Goal: Task Accomplishment & Management: Use online tool/utility

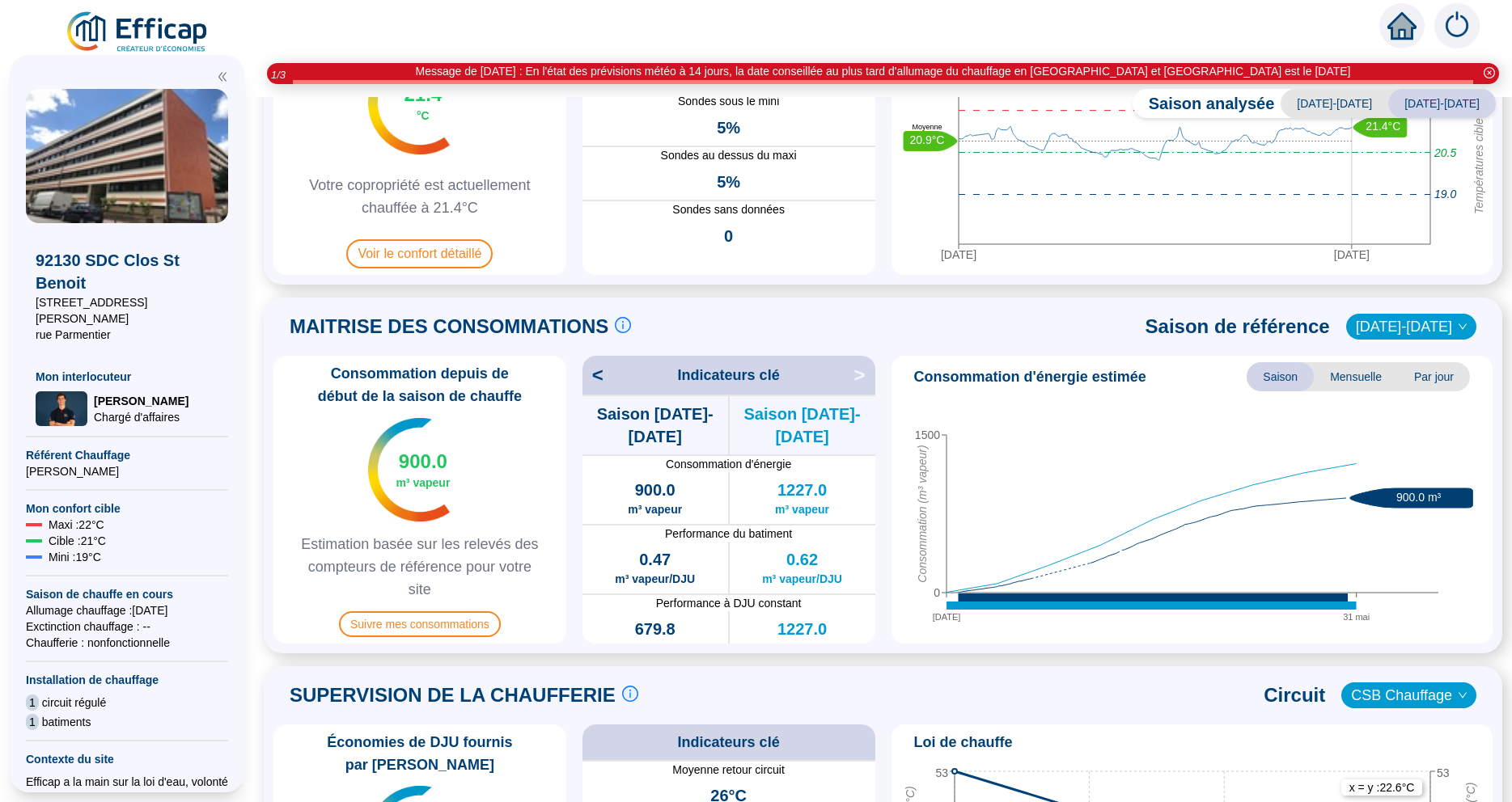
scroll to position [204, 0]
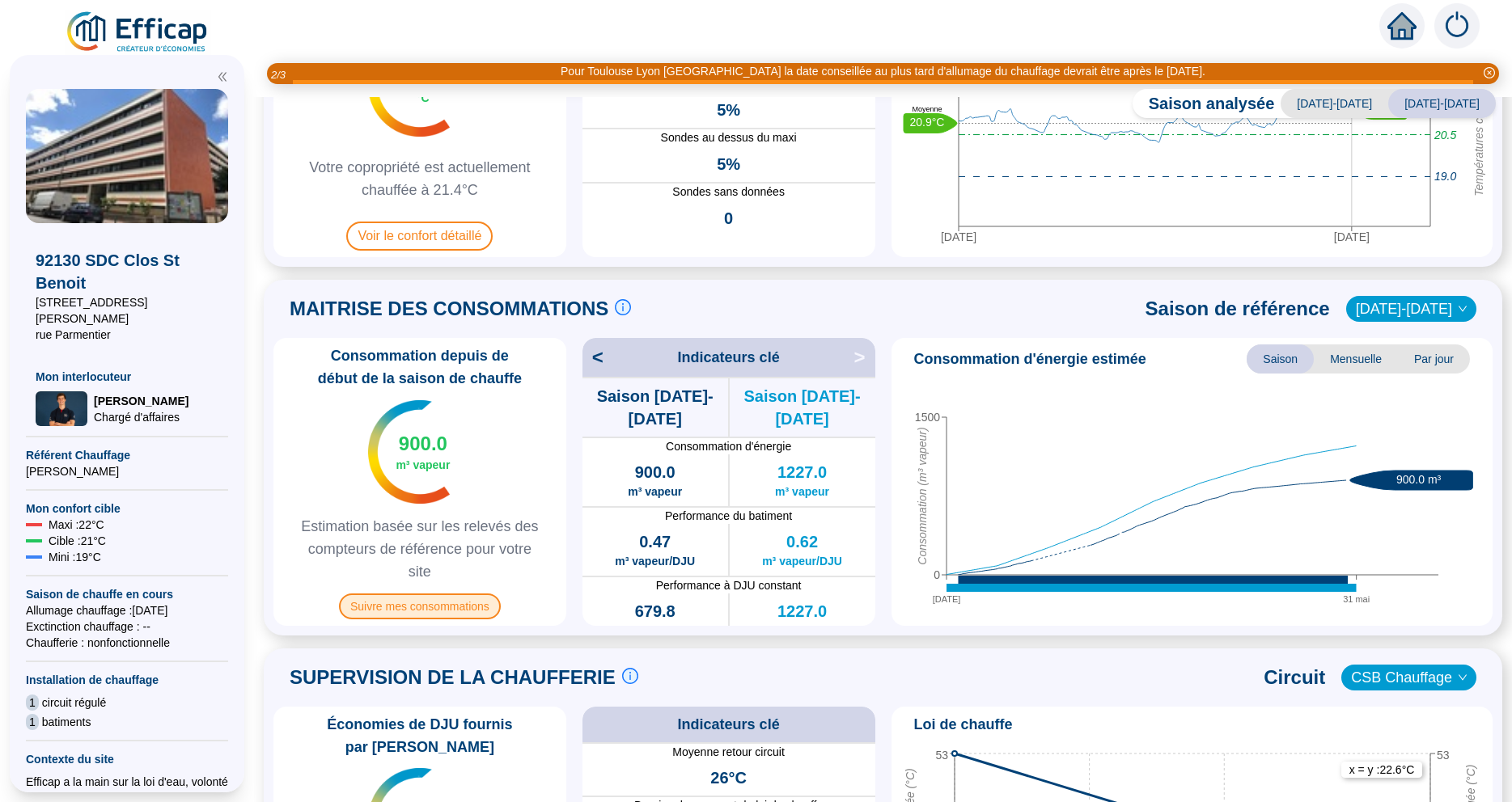
click at [391, 602] on span "Suivre mes consommations" at bounding box center [420, 606] width 162 height 26
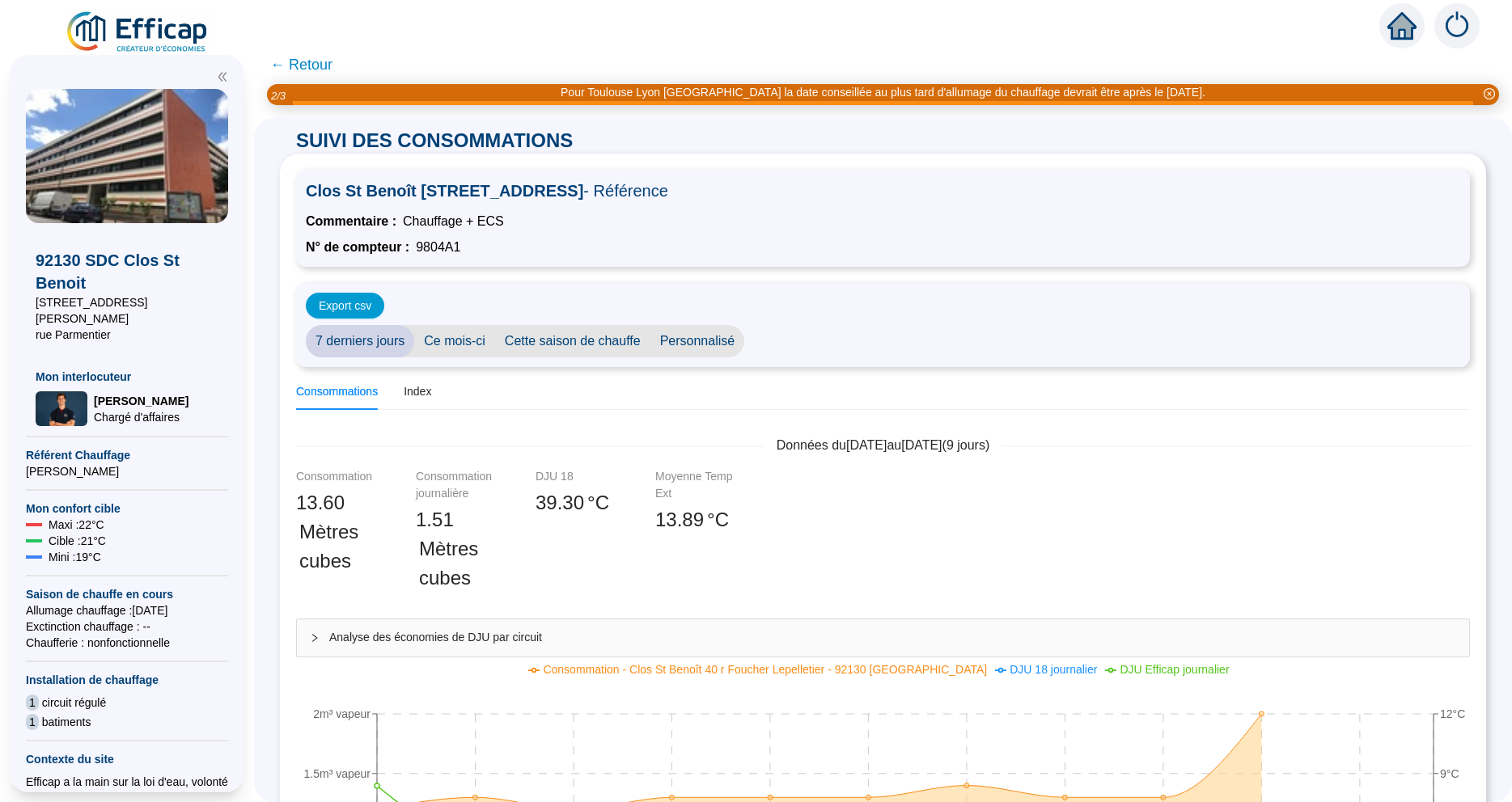
click at [274, 66] on span "← Retour" at bounding box center [301, 65] width 62 height 23
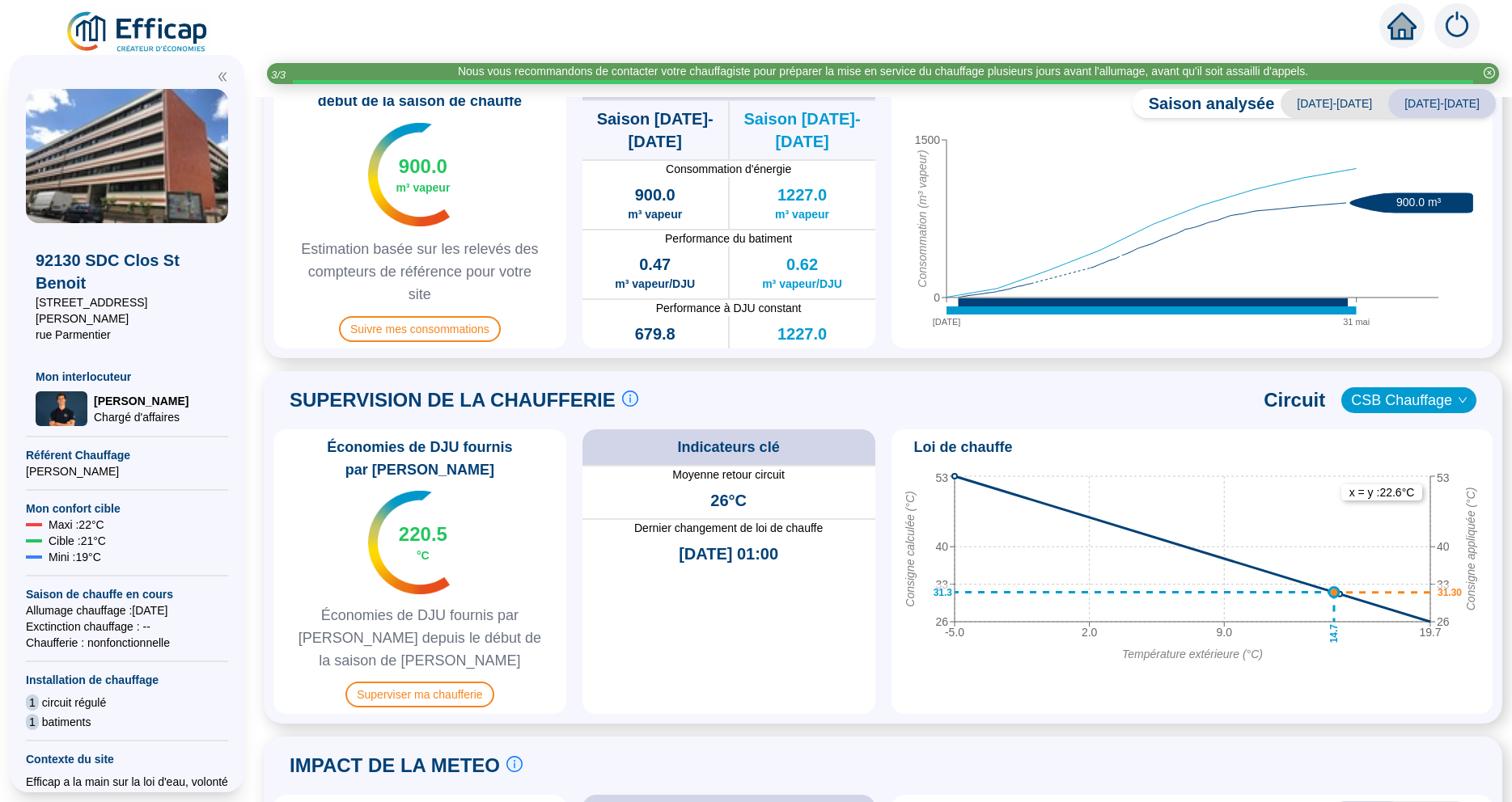
scroll to position [509, 0]
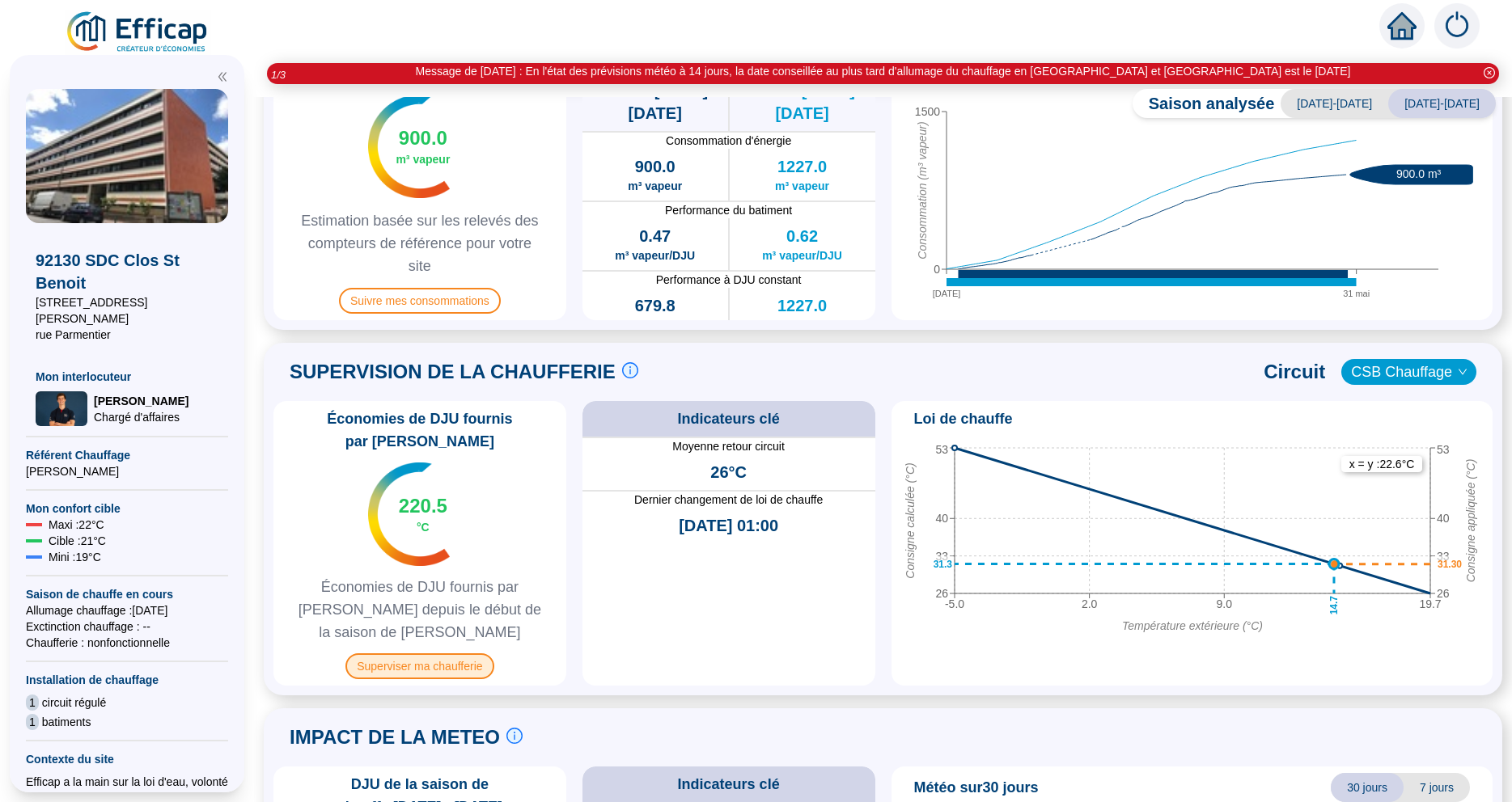
click at [429, 653] on span "Superviser ma chaufferie" at bounding box center [419, 666] width 148 height 26
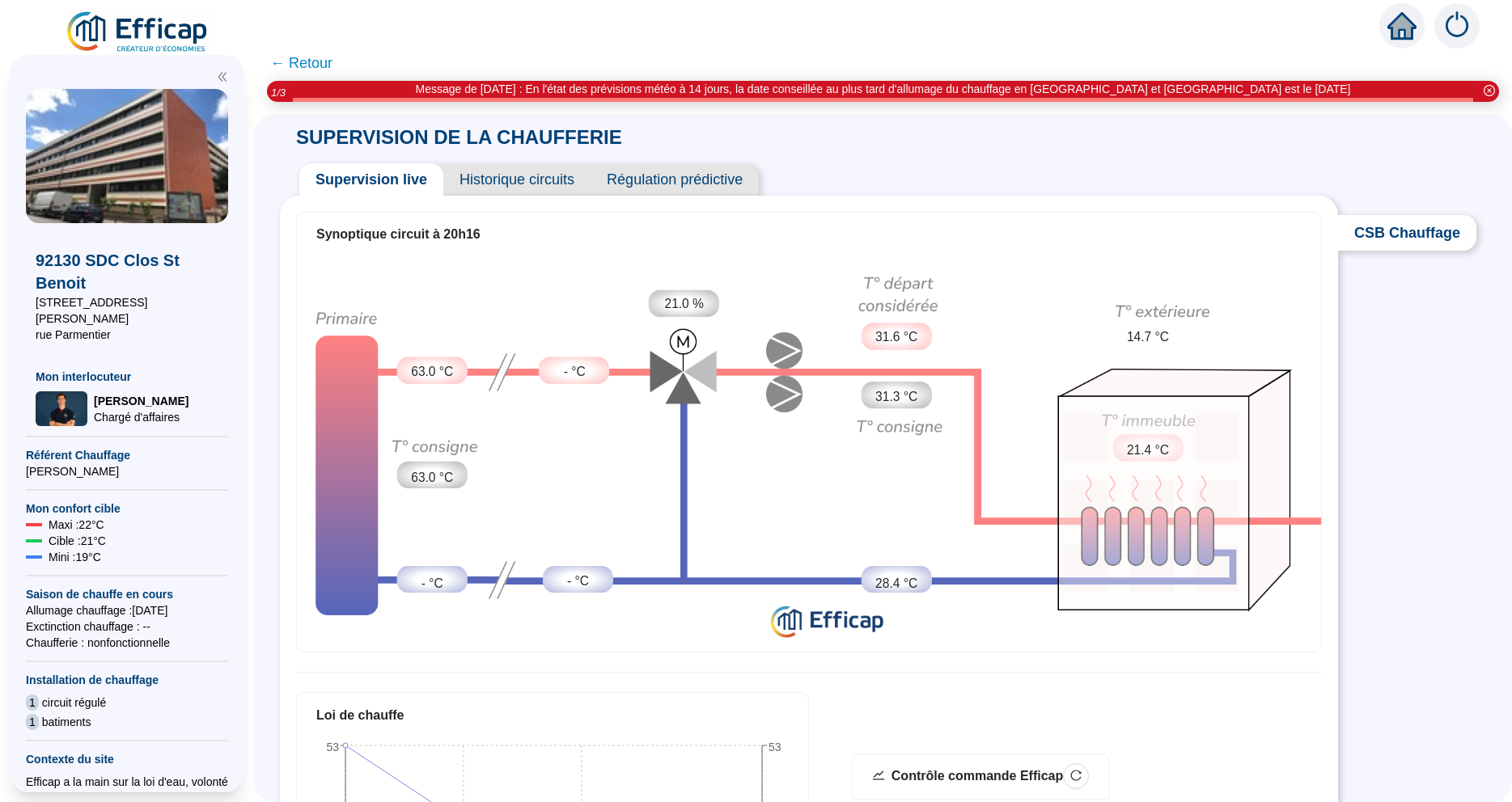
click at [521, 182] on span "Historique circuits" at bounding box center [517, 180] width 147 height 33
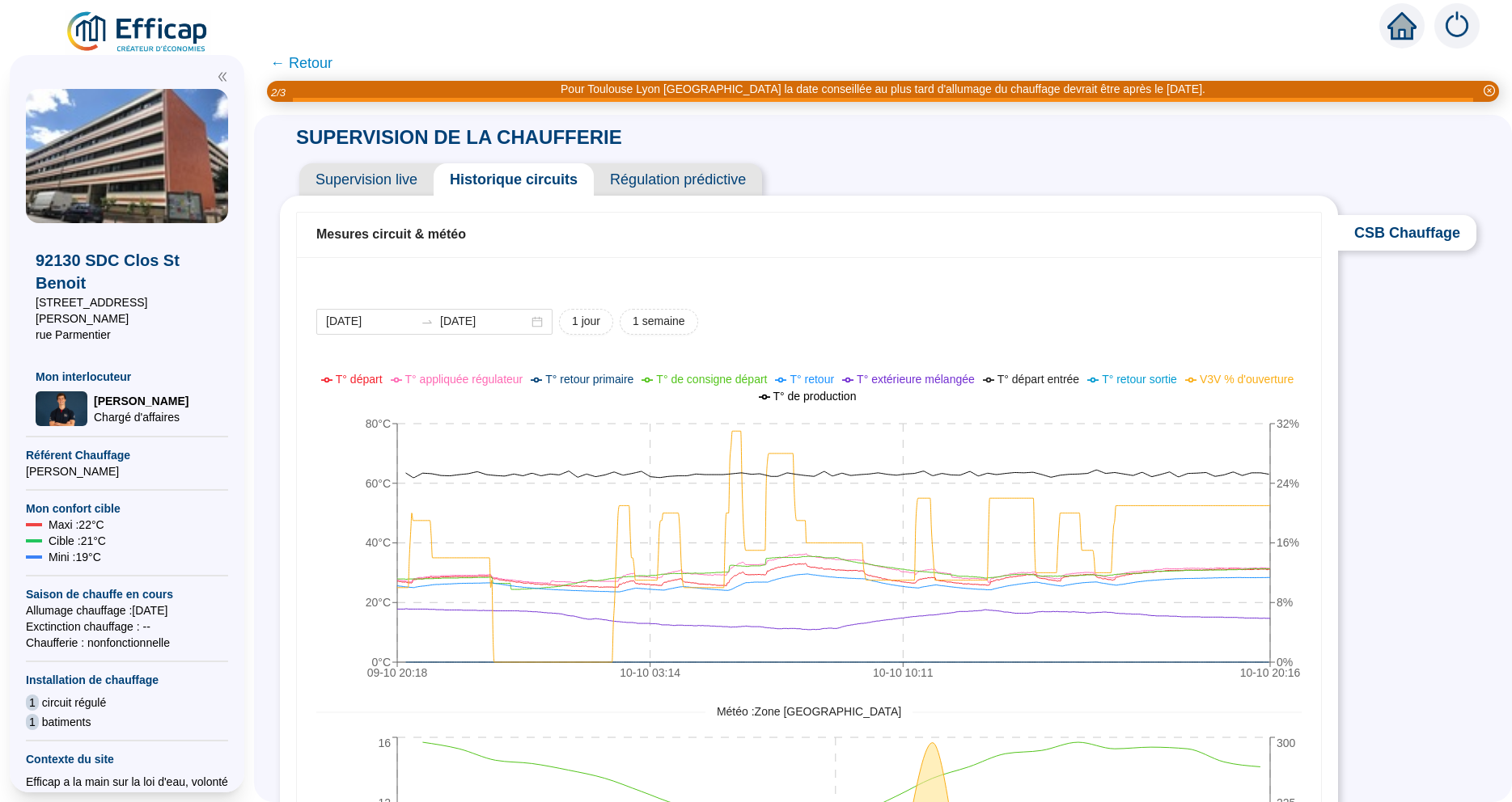
click at [681, 177] on span "Régulation prédictive" at bounding box center [678, 180] width 169 height 33
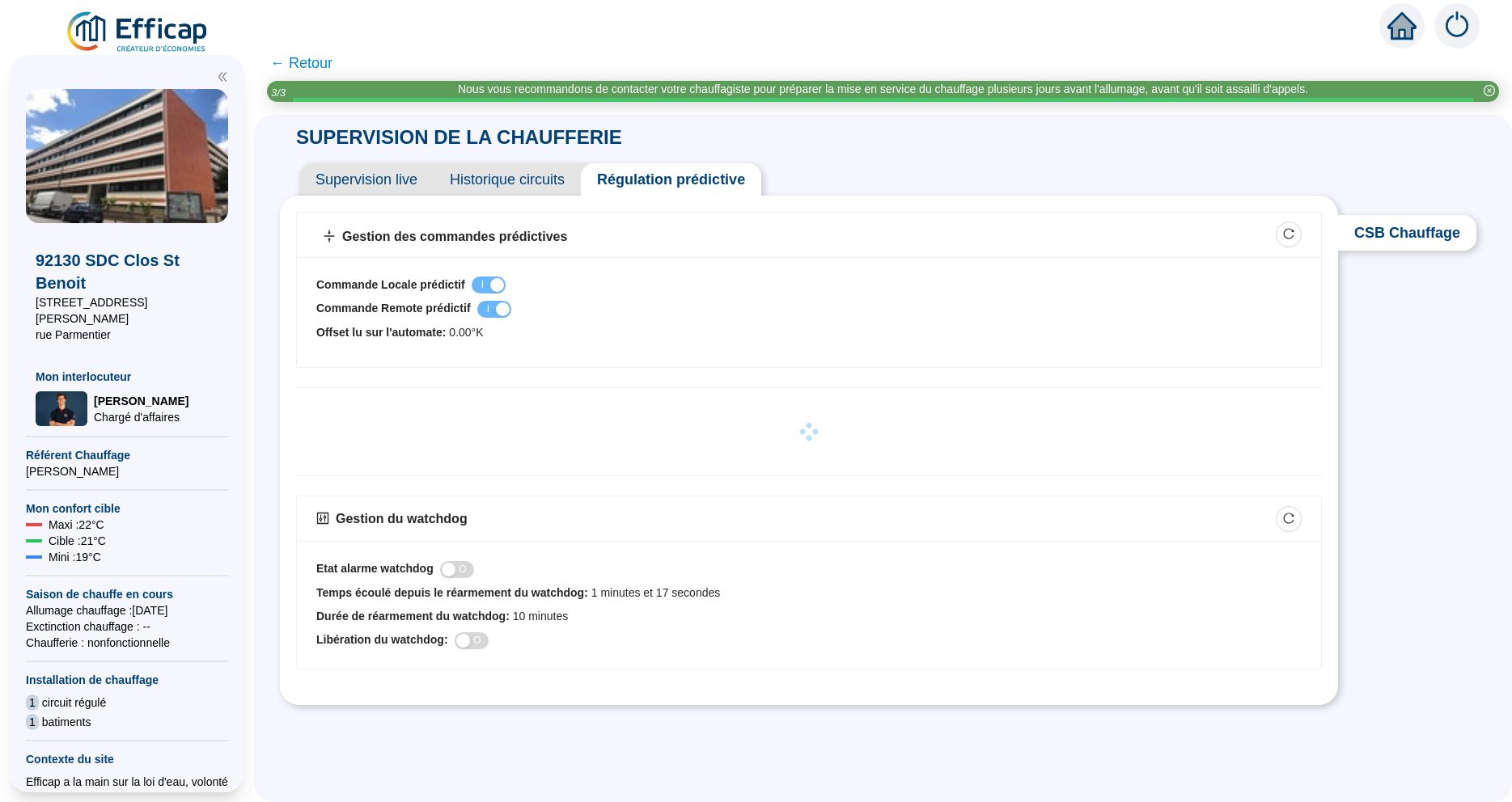
click at [368, 182] on span "Supervision live" at bounding box center [367, 180] width 134 height 33
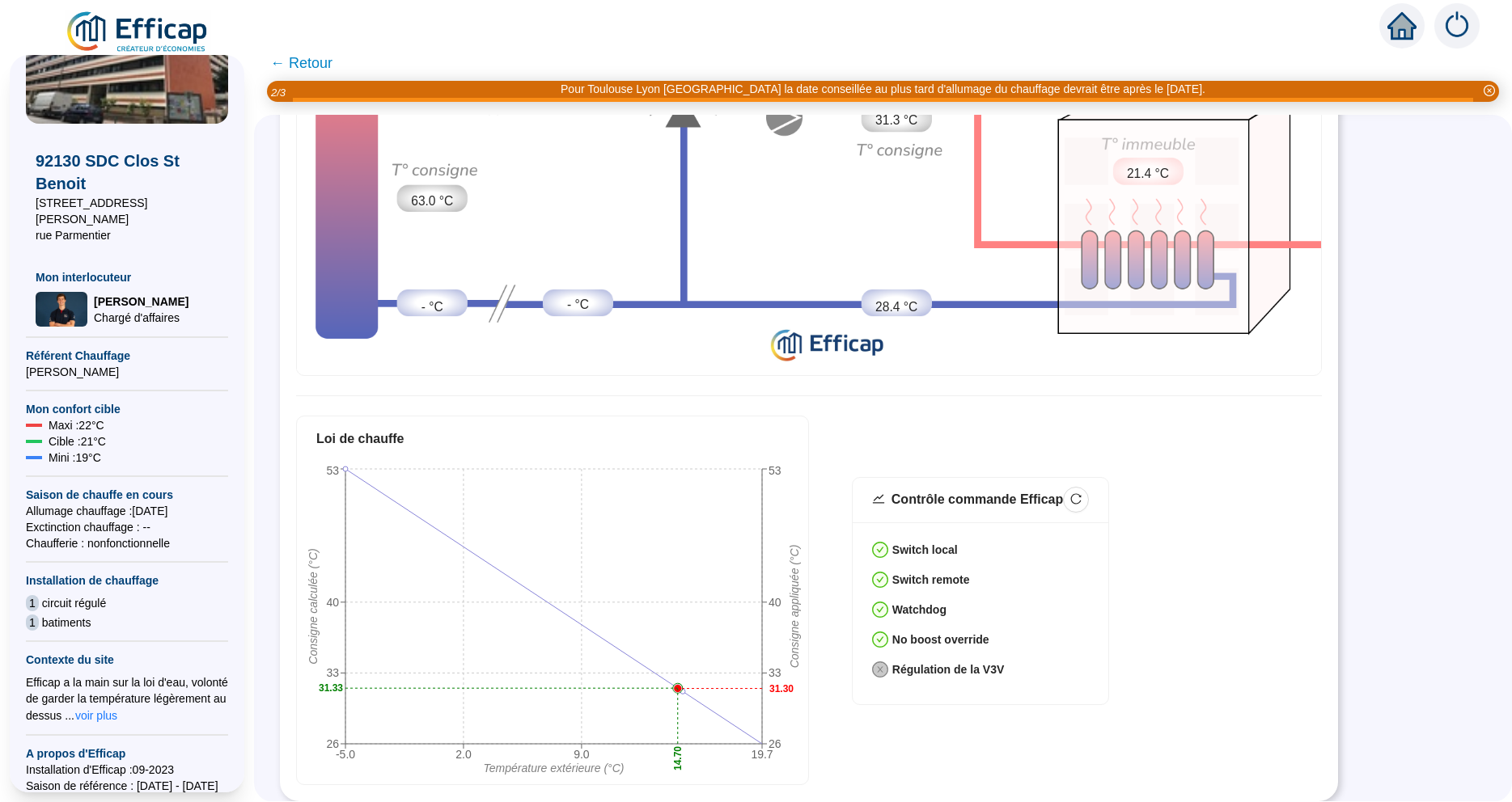
scroll to position [277, 0]
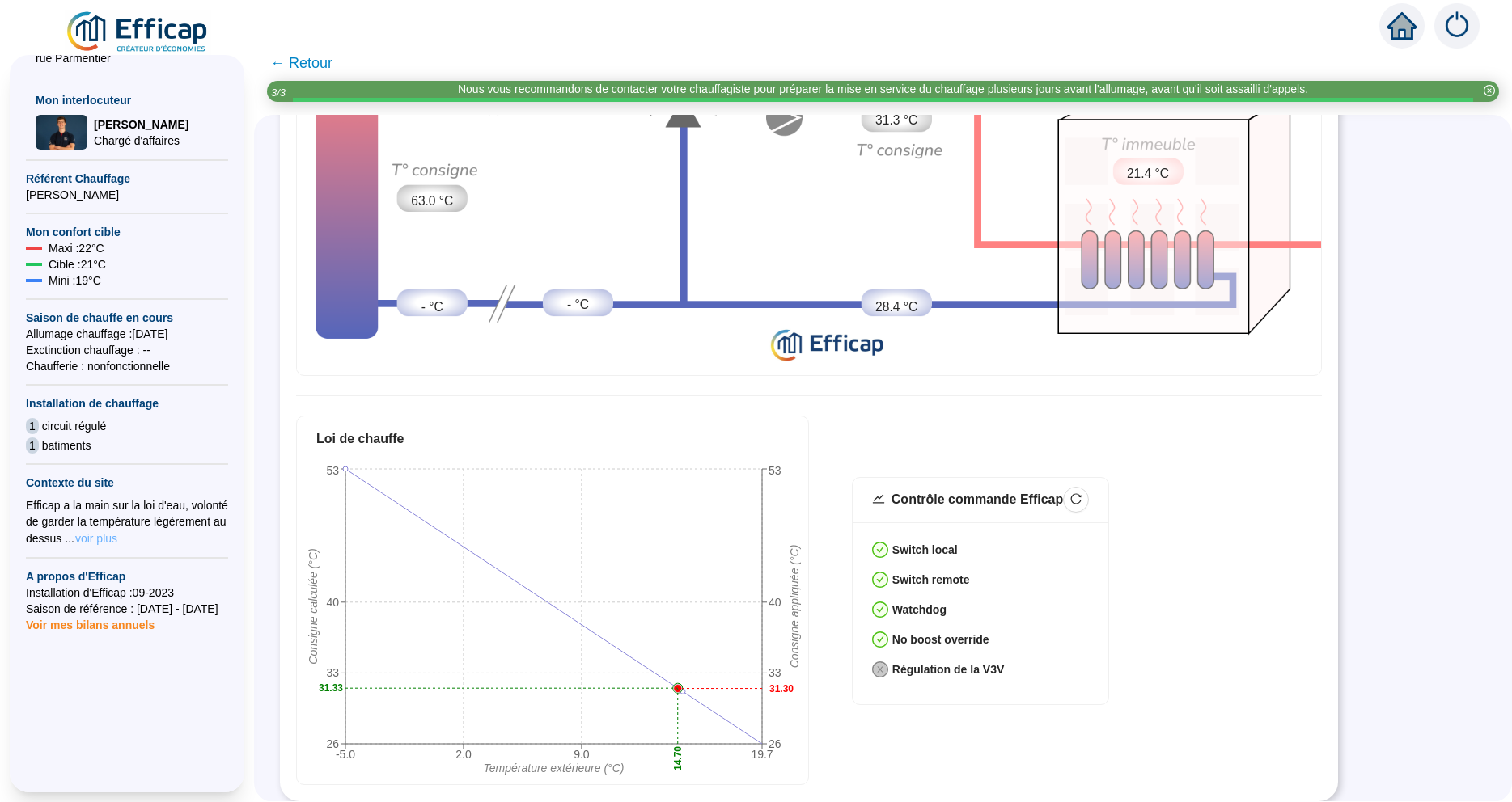
click at [97, 530] on span "voir plus" at bounding box center [96, 538] width 42 height 16
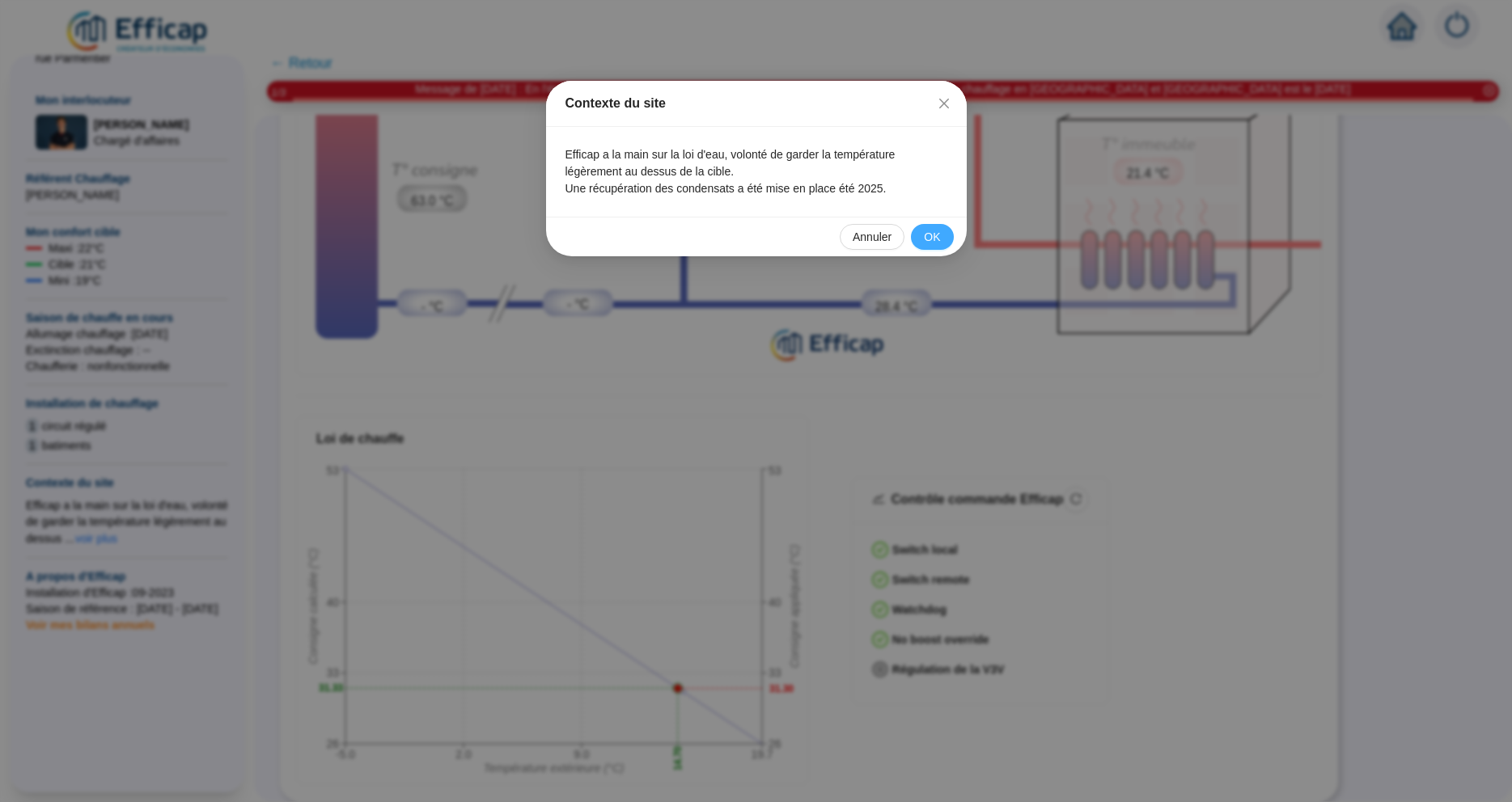
click at [939, 232] on span "OK" at bounding box center [932, 237] width 16 height 17
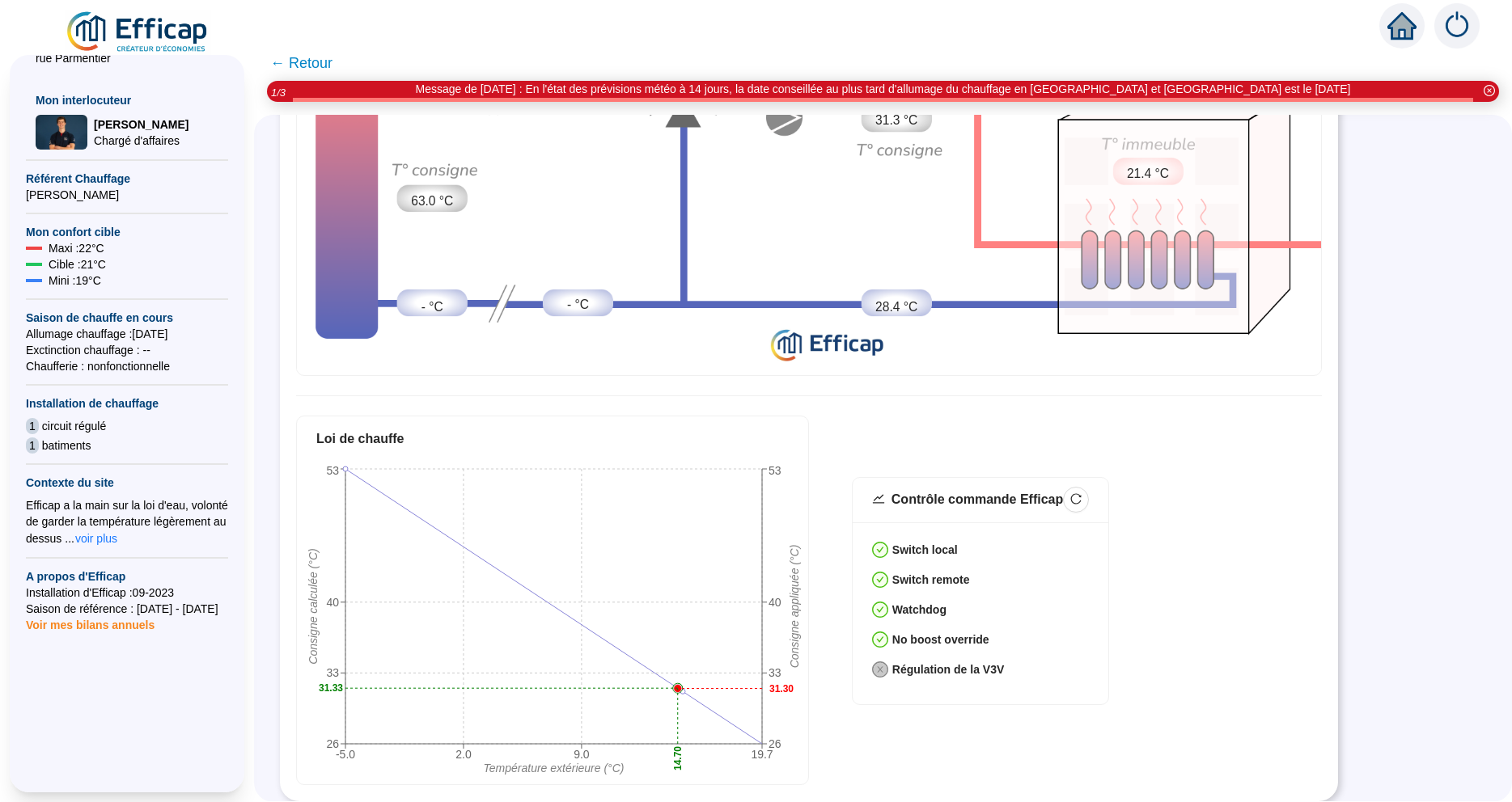
click at [83, 609] on span "Voir mes bilans annuels" at bounding box center [90, 620] width 129 height 23
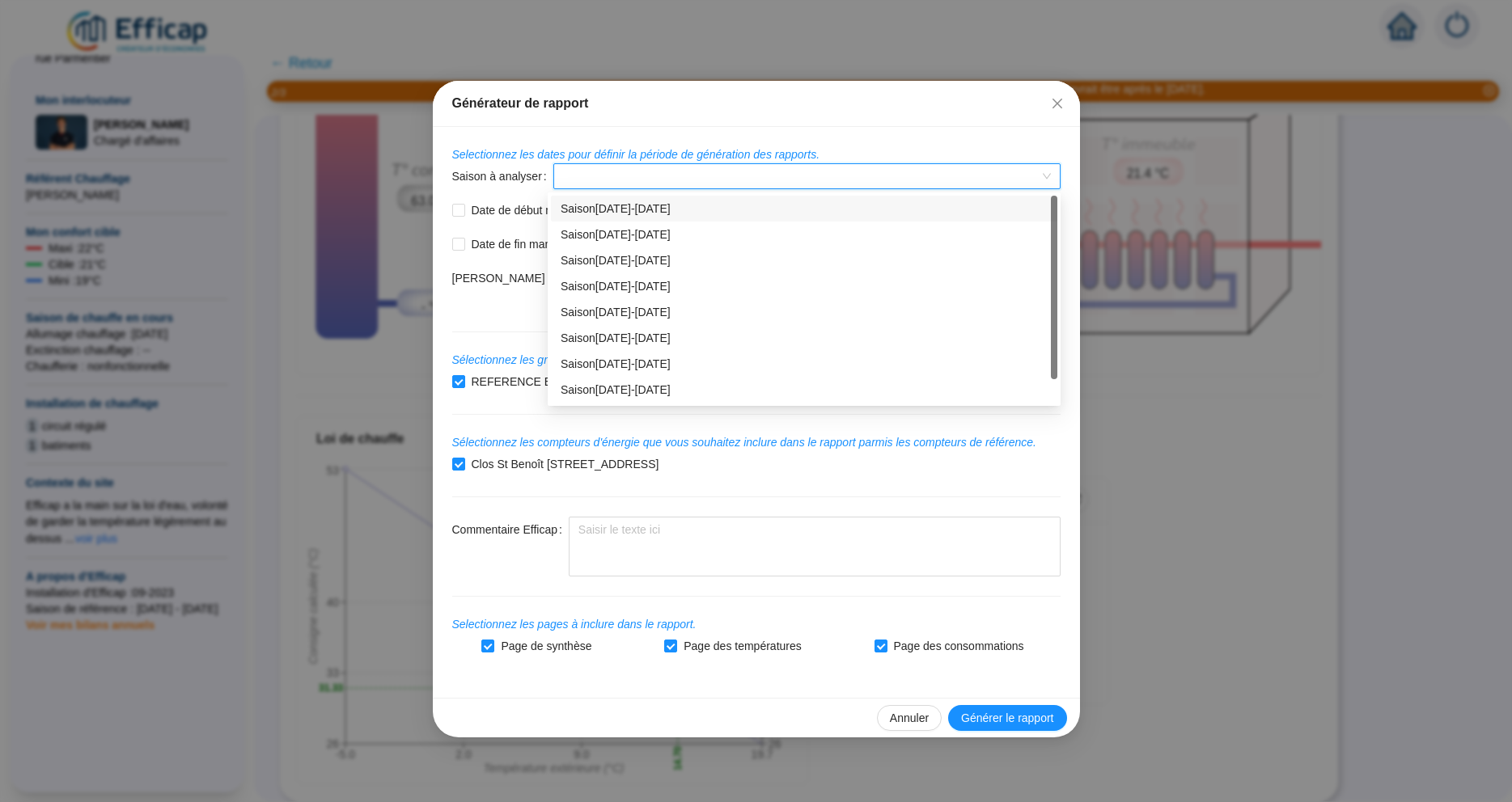
click at [563, 174] on input "Saison à analyser" at bounding box center [800, 177] width 473 height 25
click at [633, 391] on div "Saison 2024-2025" at bounding box center [804, 390] width 487 height 17
type input "08/10/2024"
type input "[DATE]"
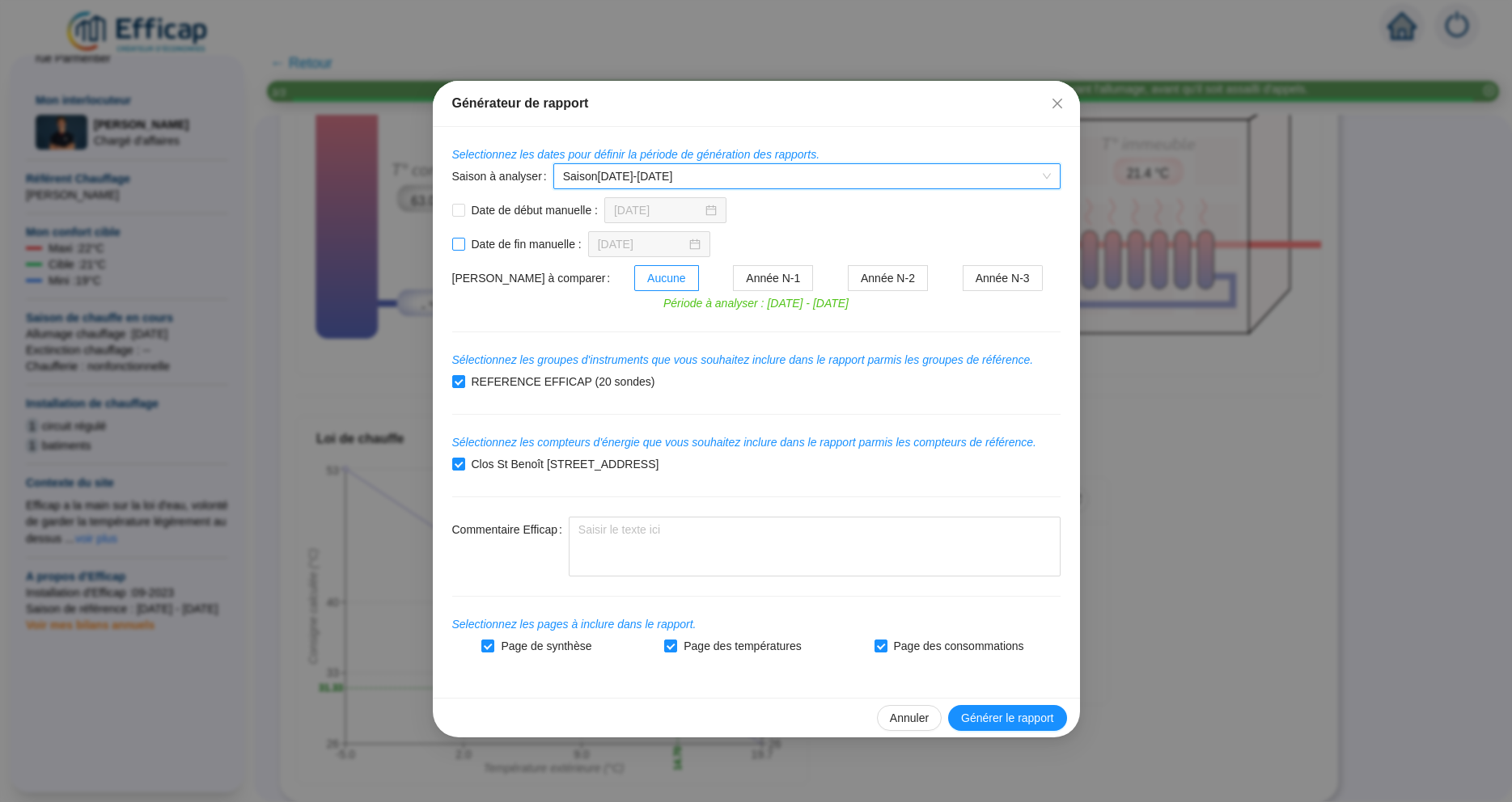
click at [461, 249] on input "Date de fin manuelle :" at bounding box center [458, 244] width 13 height 13
checkbox input "true"
click at [456, 213] on input "Date de début manuelle :" at bounding box center [458, 210] width 13 height 13
checkbox input "true"
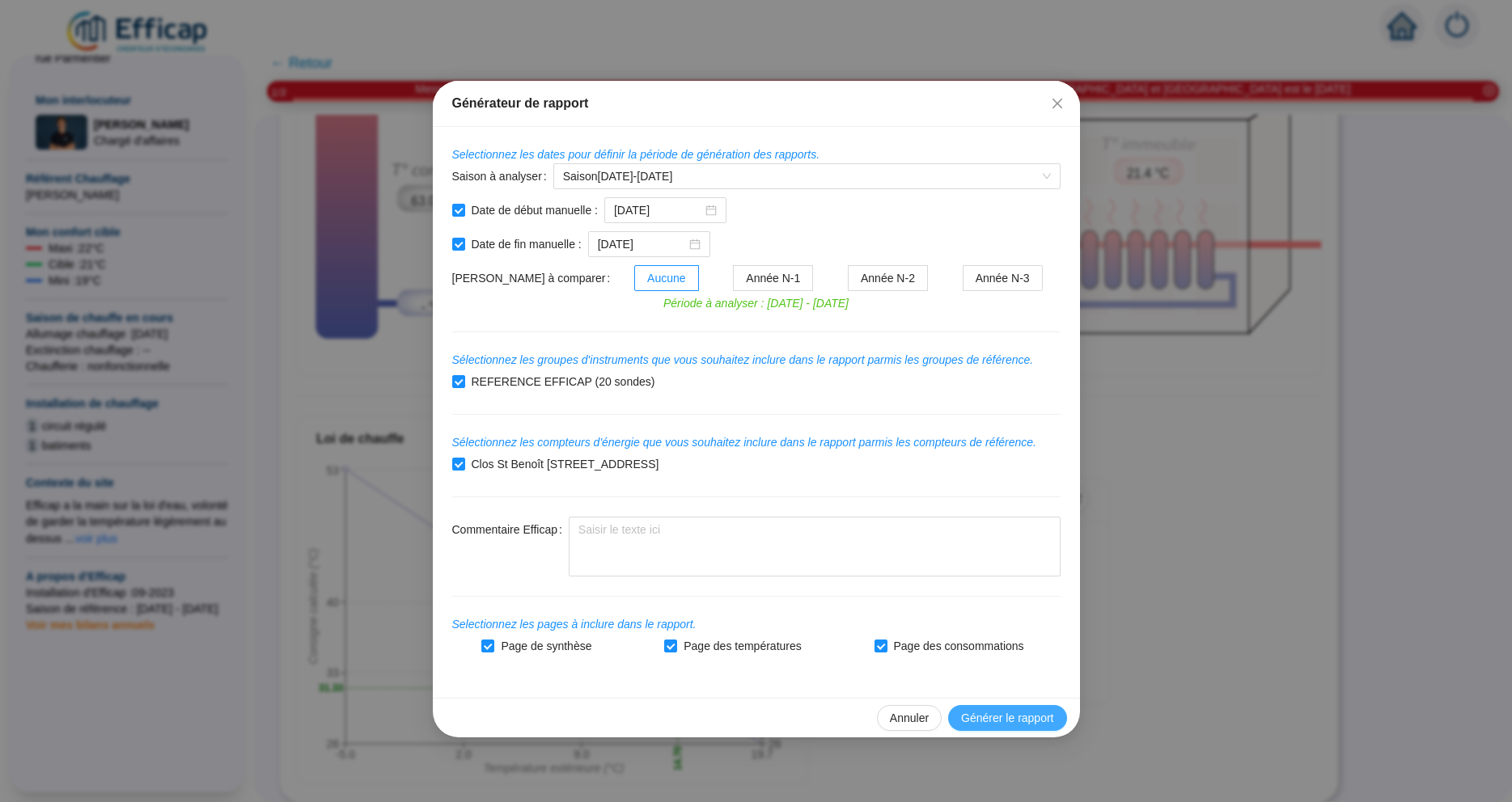
click at [1007, 713] on span "Générer le rapport" at bounding box center [1007, 718] width 93 height 17
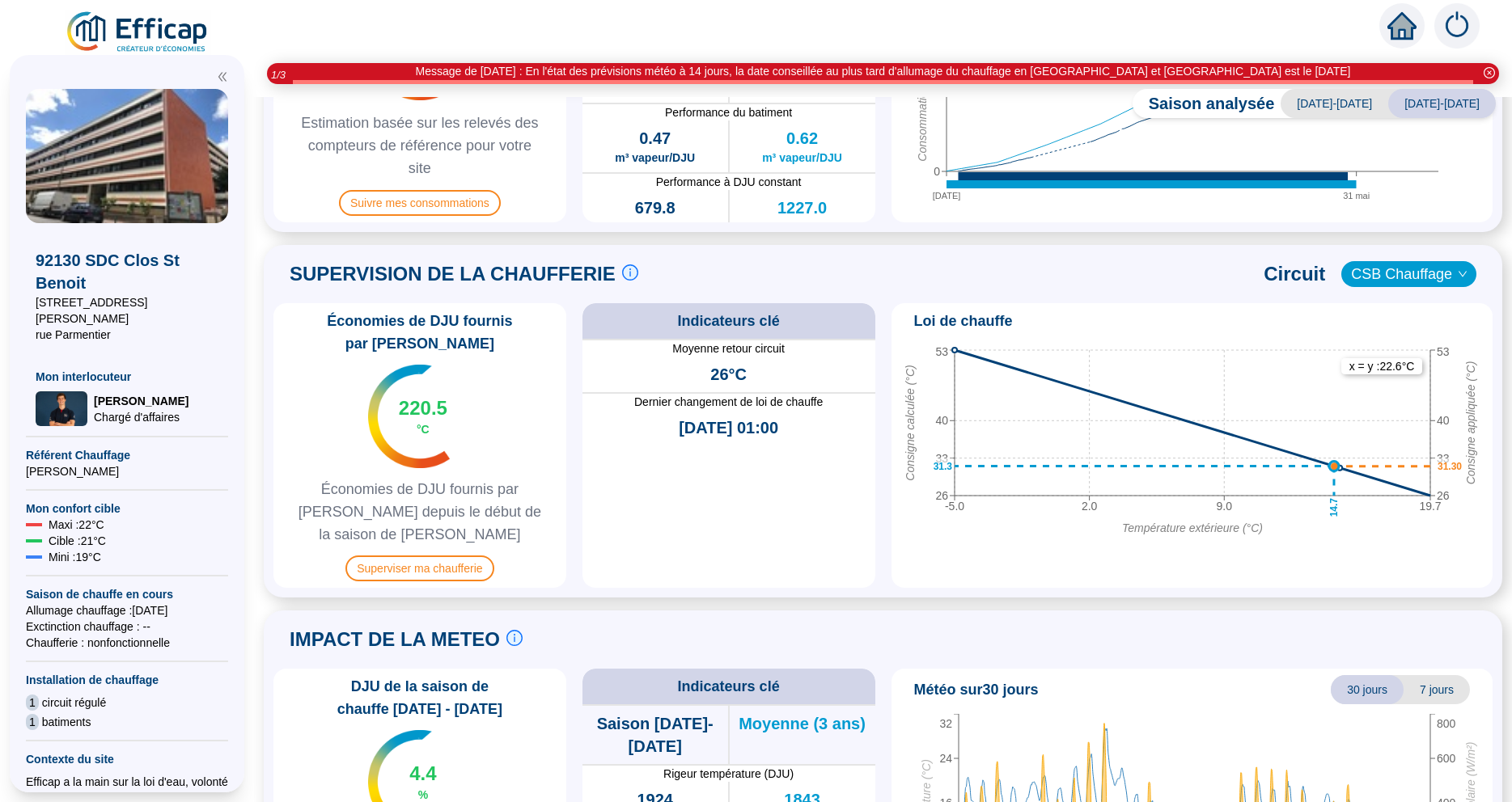
scroll to position [611, 0]
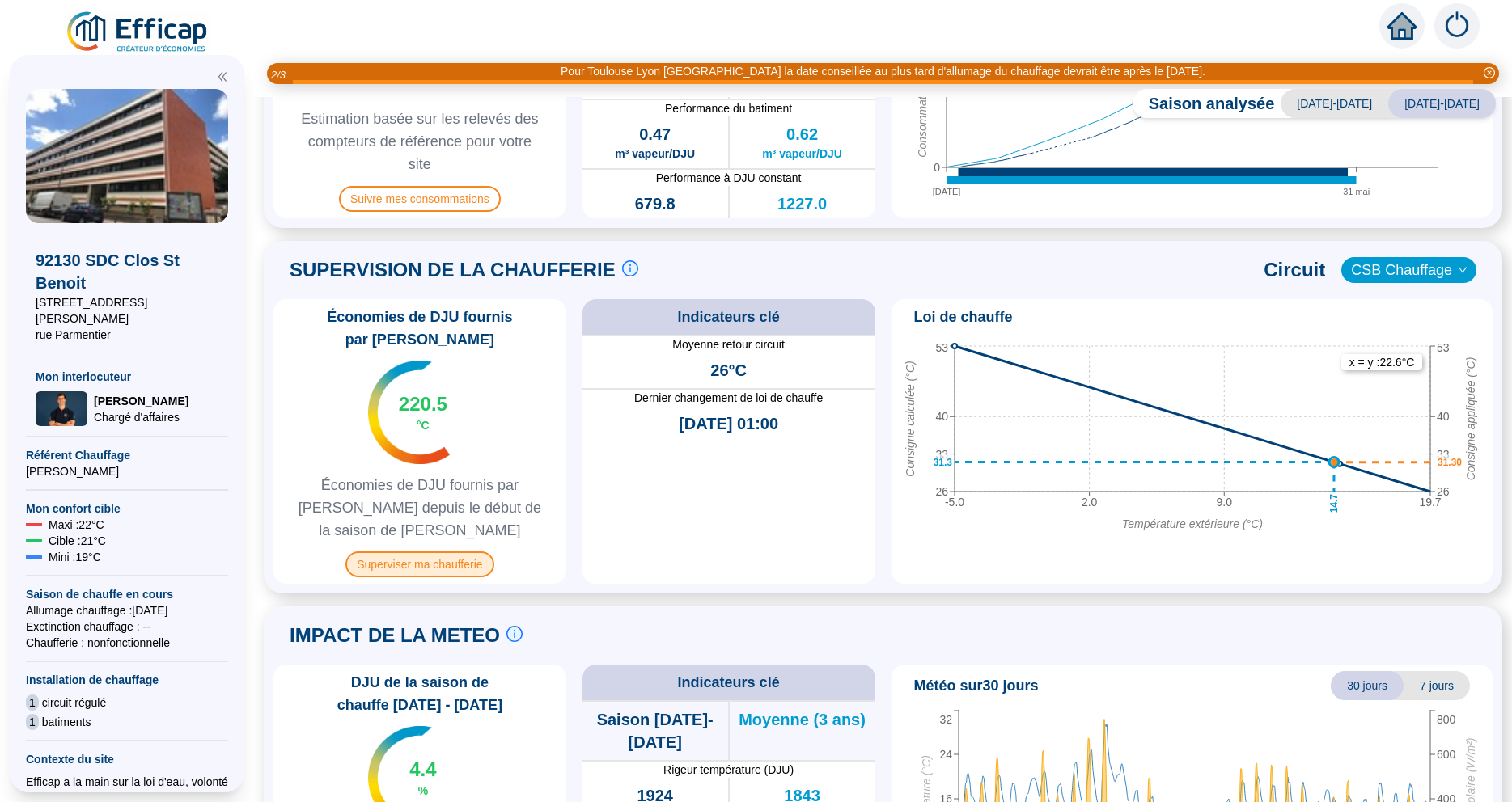
click at [430, 552] on span "Superviser ma chaufferie" at bounding box center [419, 565] width 148 height 26
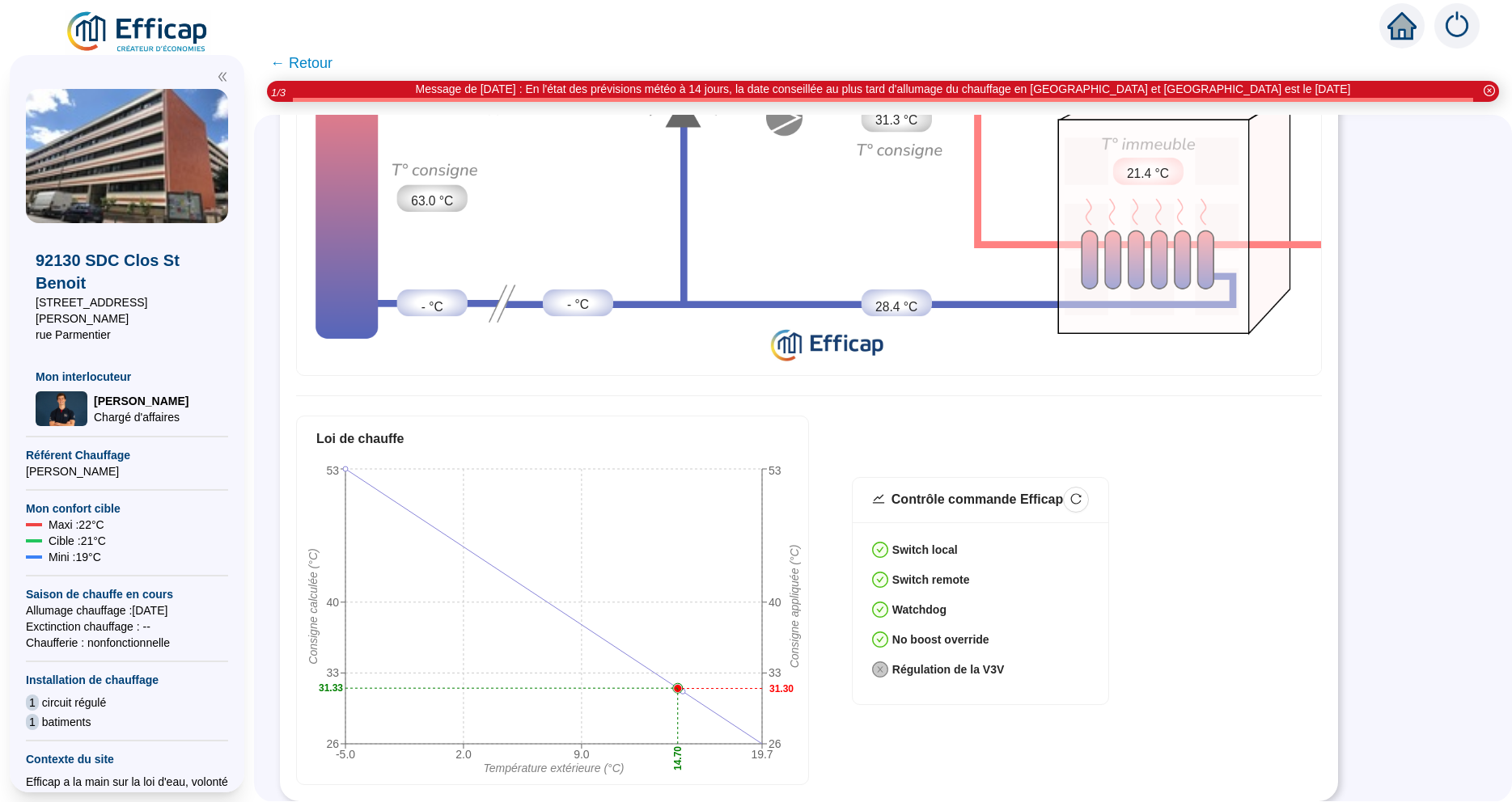
scroll to position [308, 0]
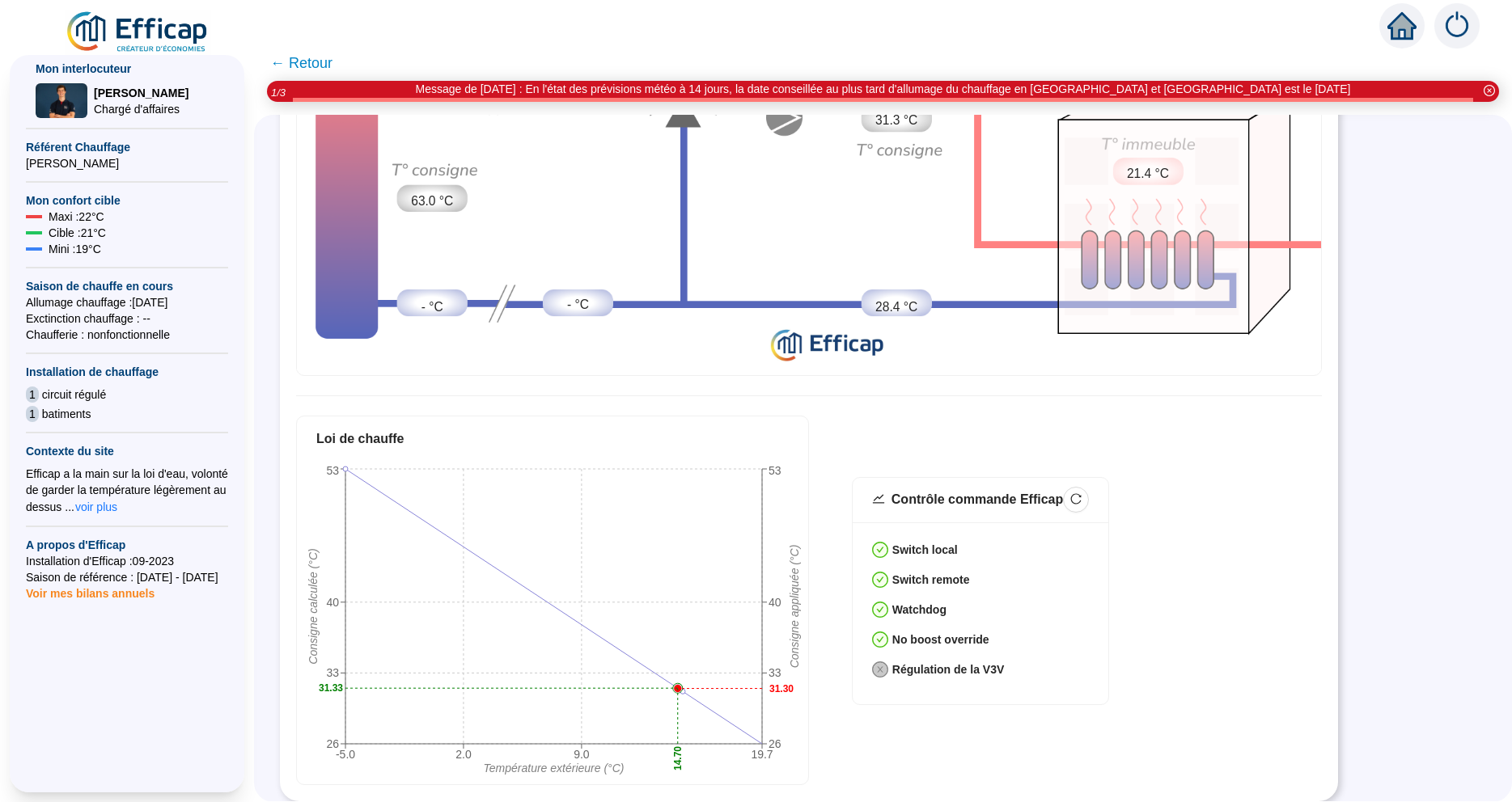
click at [96, 577] on span "Voir mes bilans annuels" at bounding box center [90, 588] width 129 height 23
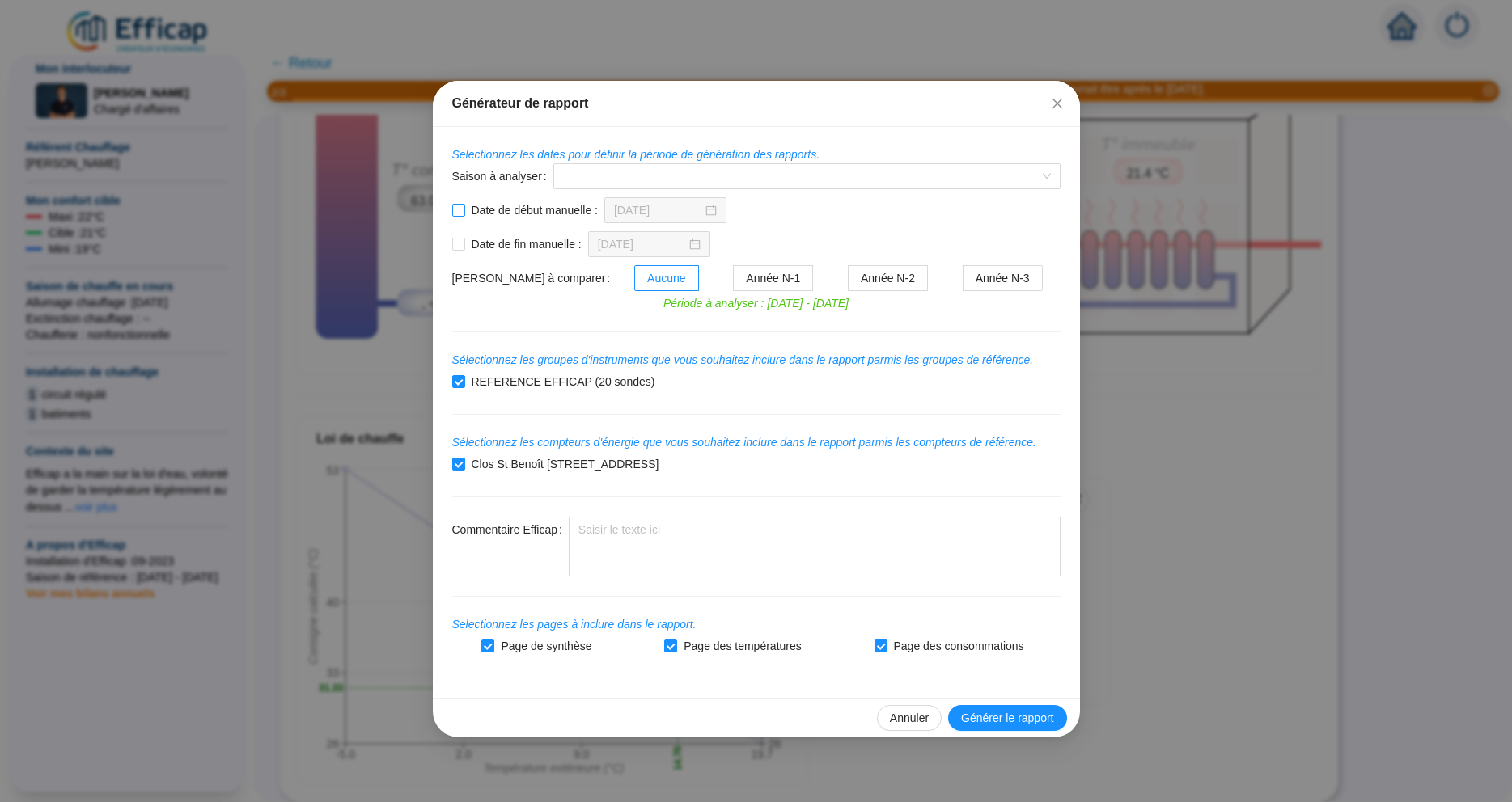
click at [460, 208] on input "Date de début manuelle :" at bounding box center [458, 210] width 13 height 13
checkbox input "true"
click at [457, 247] on input "Date de fin manuelle :" at bounding box center [458, 244] width 13 height 13
checkbox input "true"
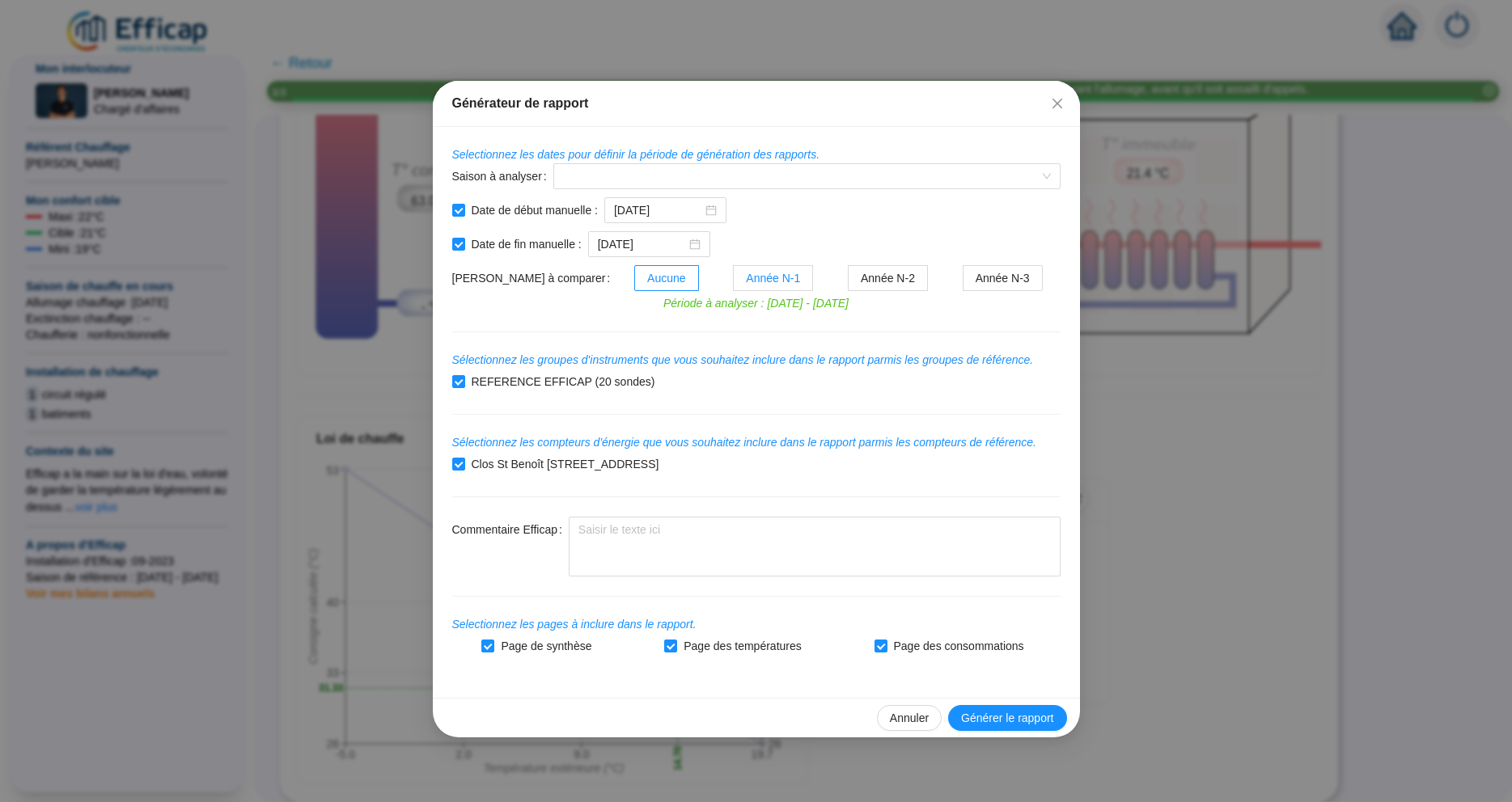
click at [754, 277] on span "Année N-1" at bounding box center [773, 278] width 54 height 13
click at [733, 282] on input "Année N-1" at bounding box center [733, 282] width 0 height 0
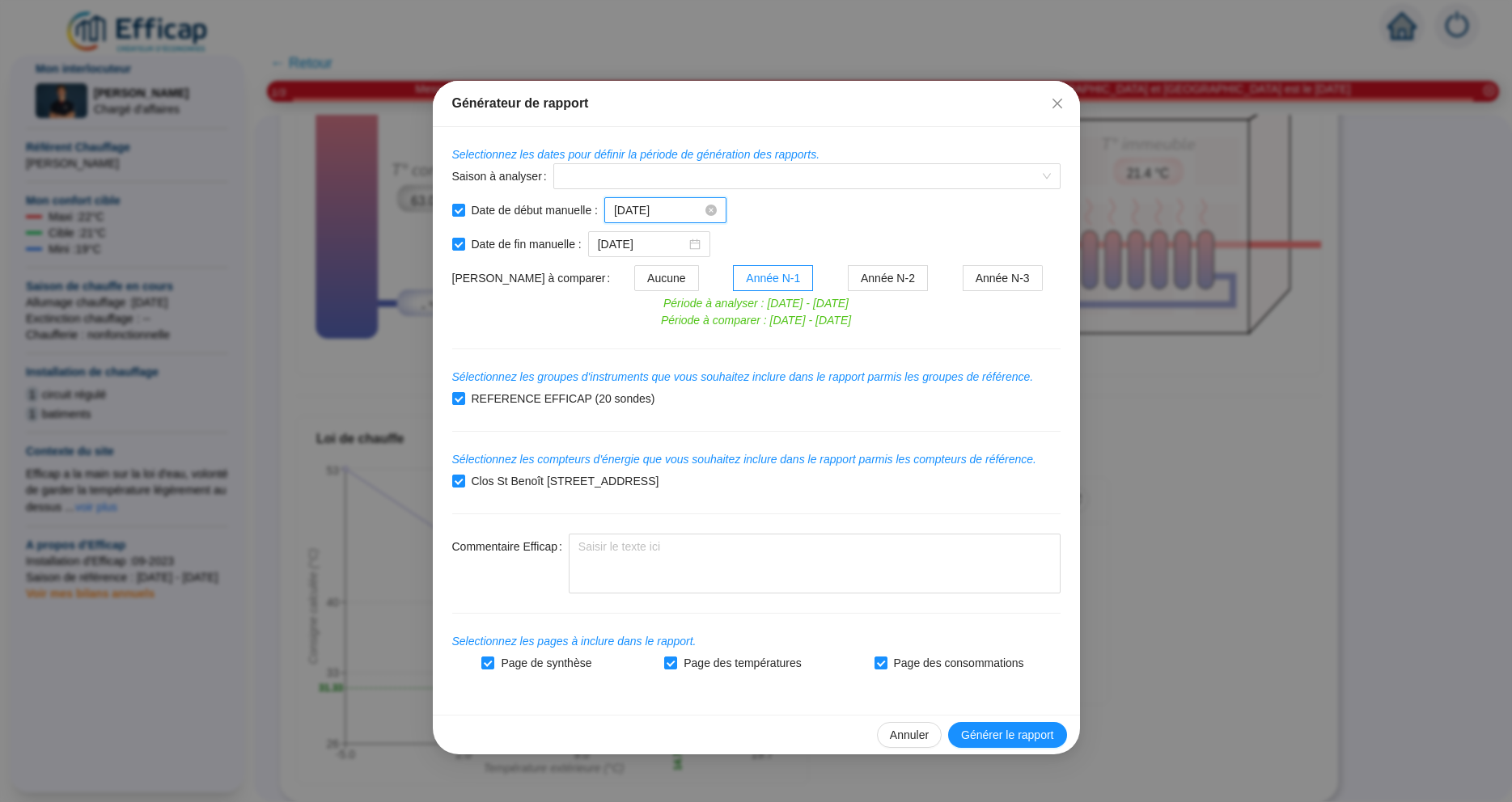
click at [663, 206] on input "[DATE]" at bounding box center [658, 210] width 88 height 17
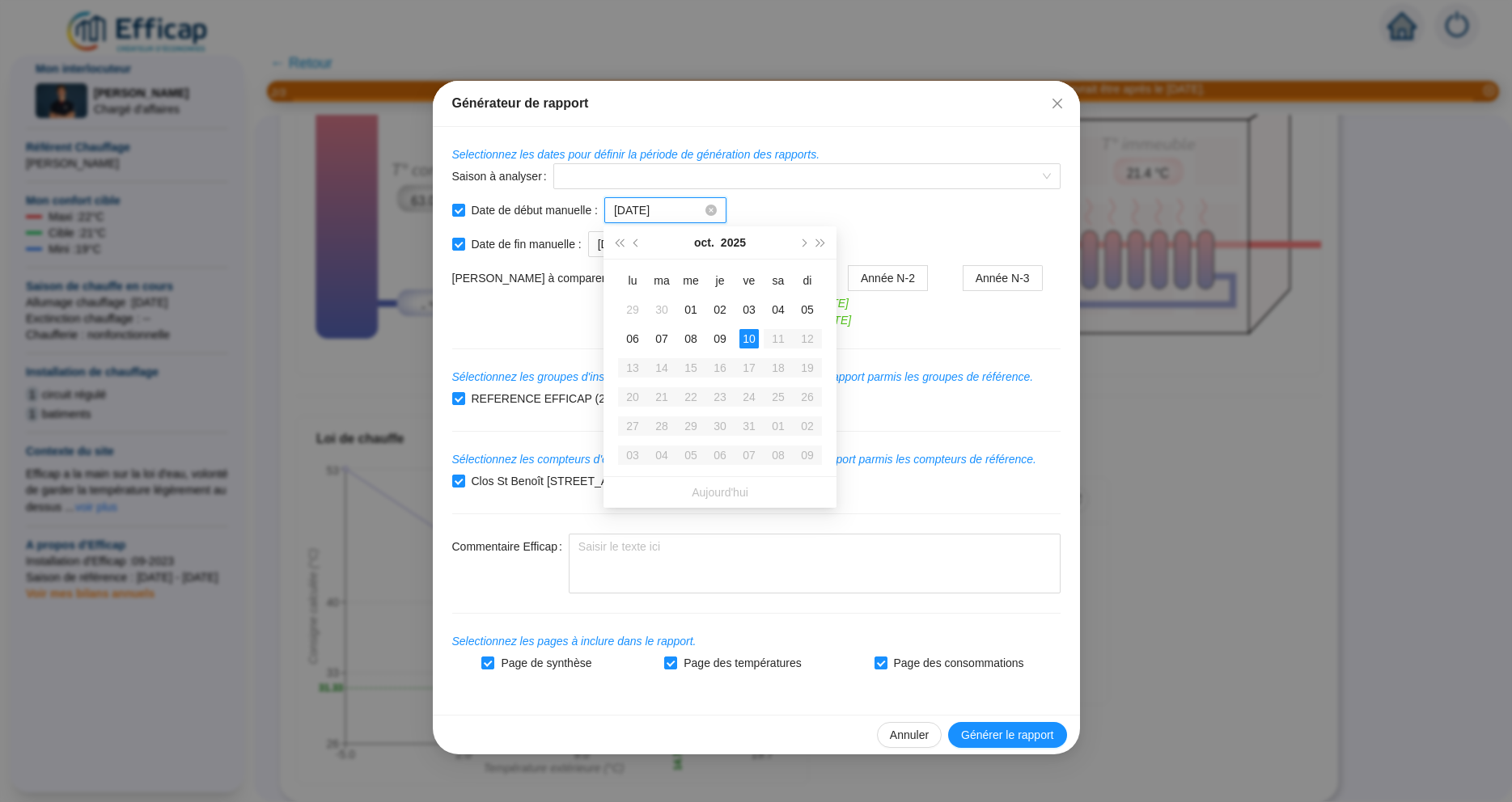
click at [672, 205] on input "[DATE]" at bounding box center [658, 210] width 88 height 17
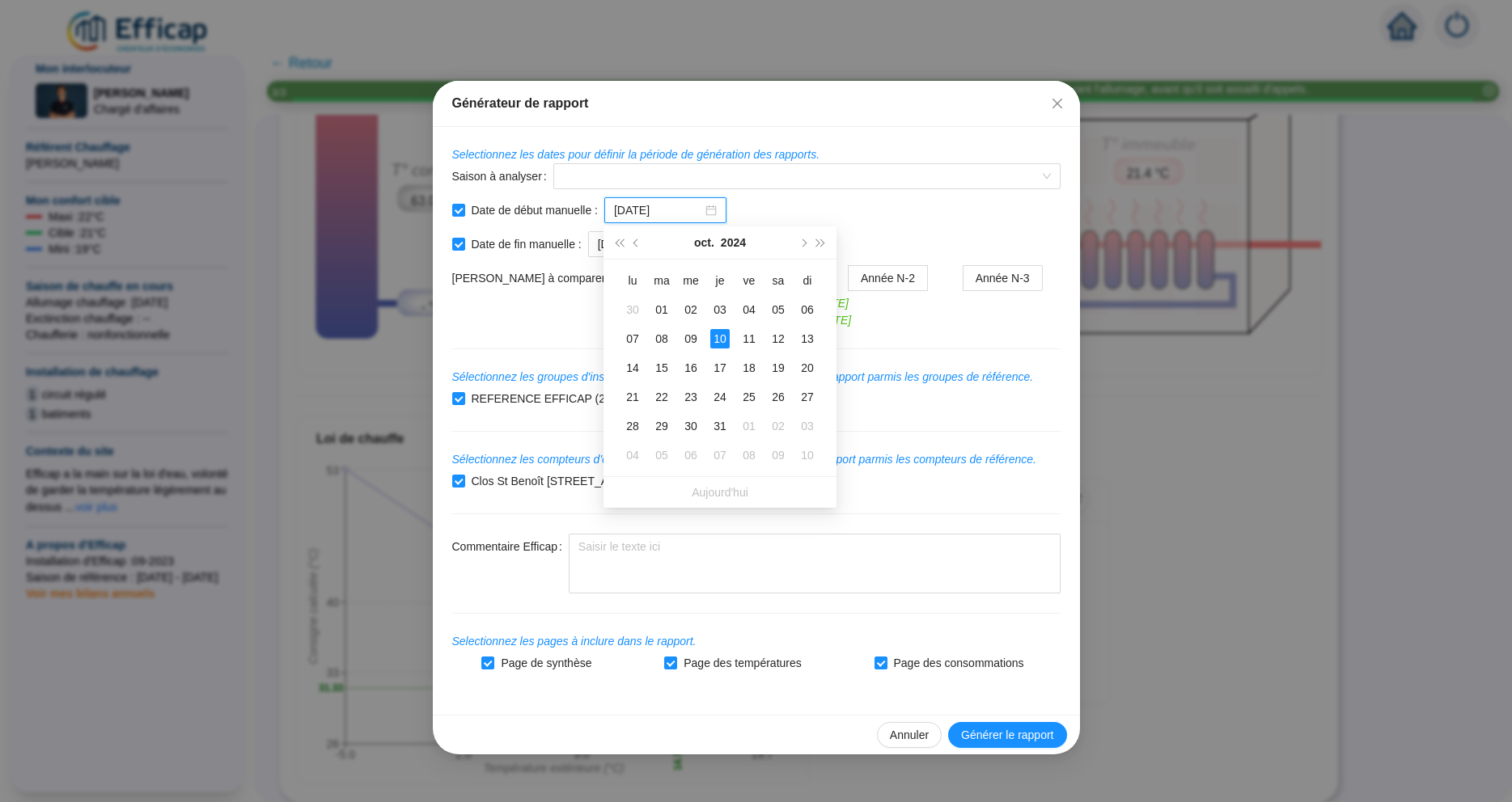
type input "[DATE]"
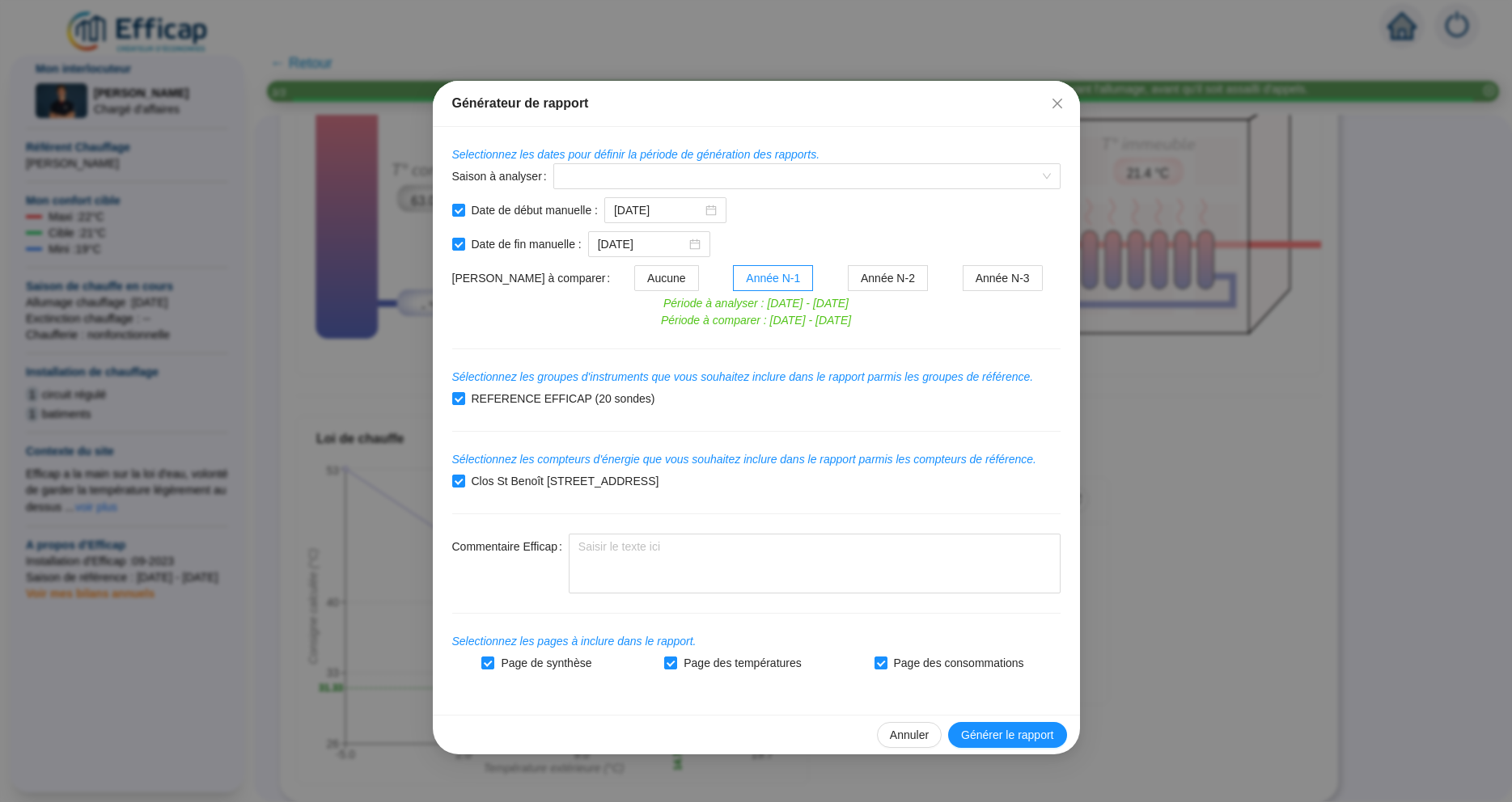
click at [884, 230] on form "Selectionnez les dates pour définir la période de génération des rapports. Sais…" at bounding box center [756, 411] width 608 height 529
click at [628, 246] on input "[DATE]" at bounding box center [642, 244] width 88 height 17
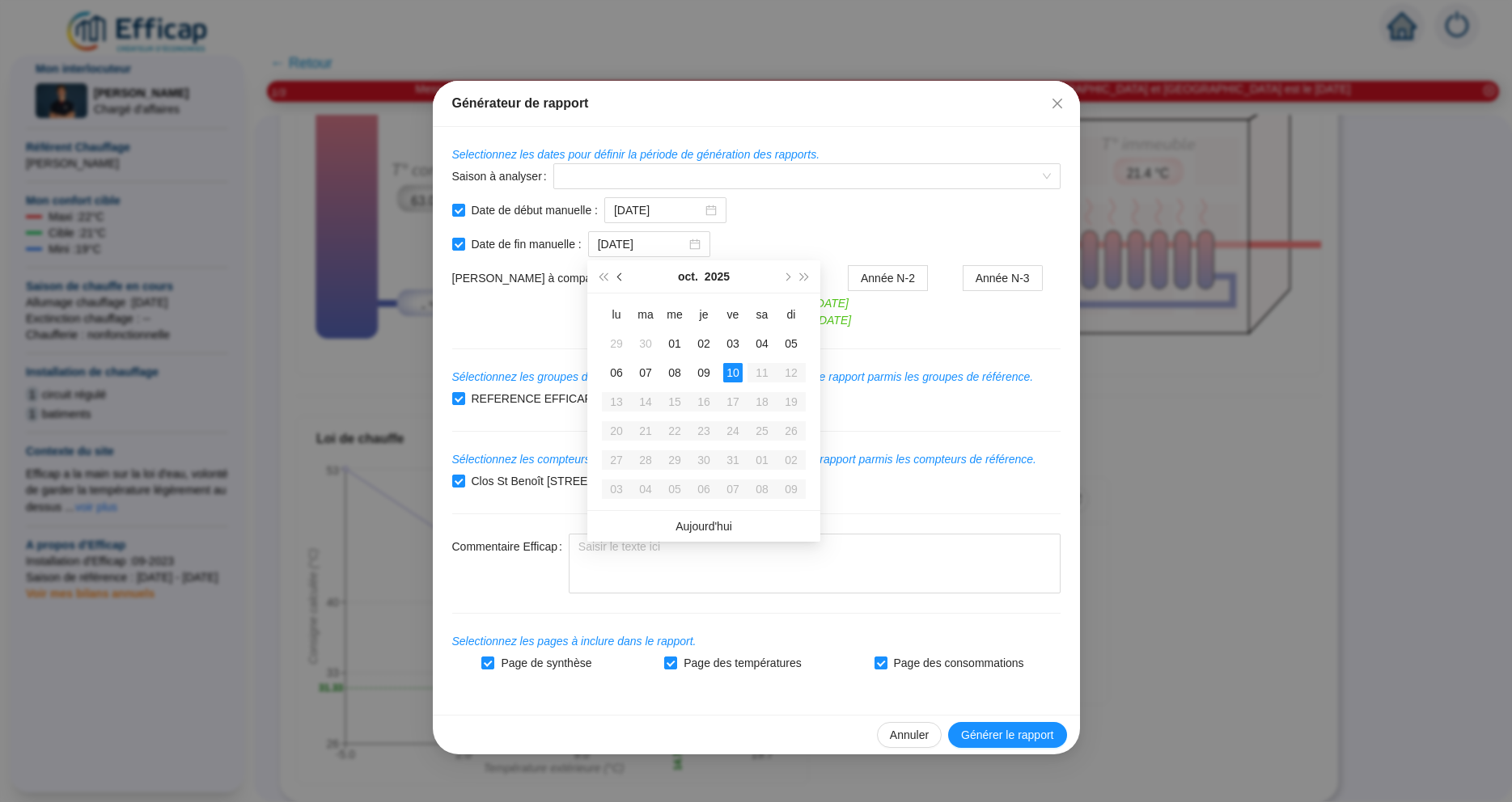
click at [617, 274] on button "Mois précédent (PageUp)" at bounding box center [621, 277] width 18 height 33
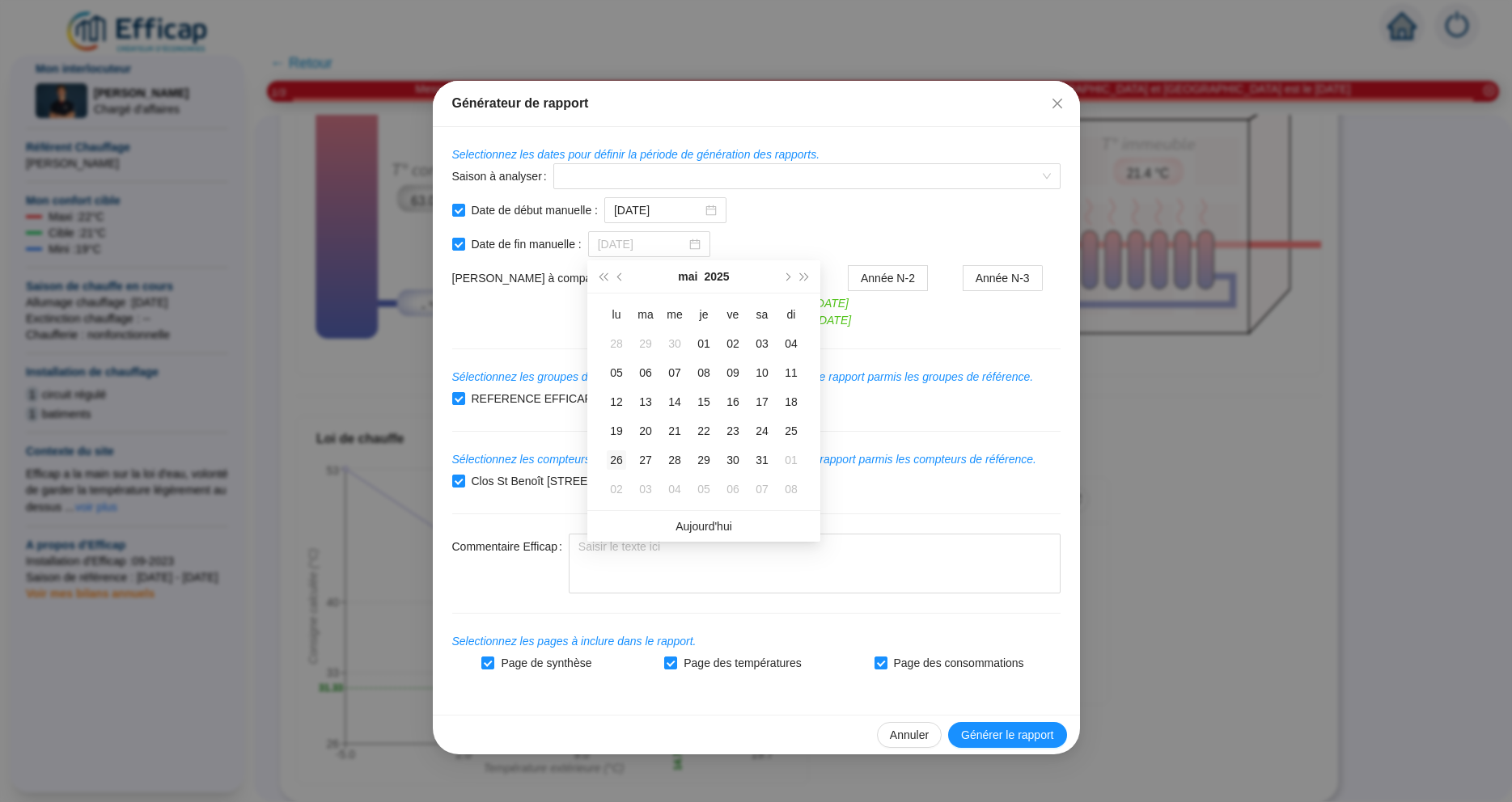
type input "[DATE]"
click at [612, 460] on div "26" at bounding box center [616, 460] width 20 height 20
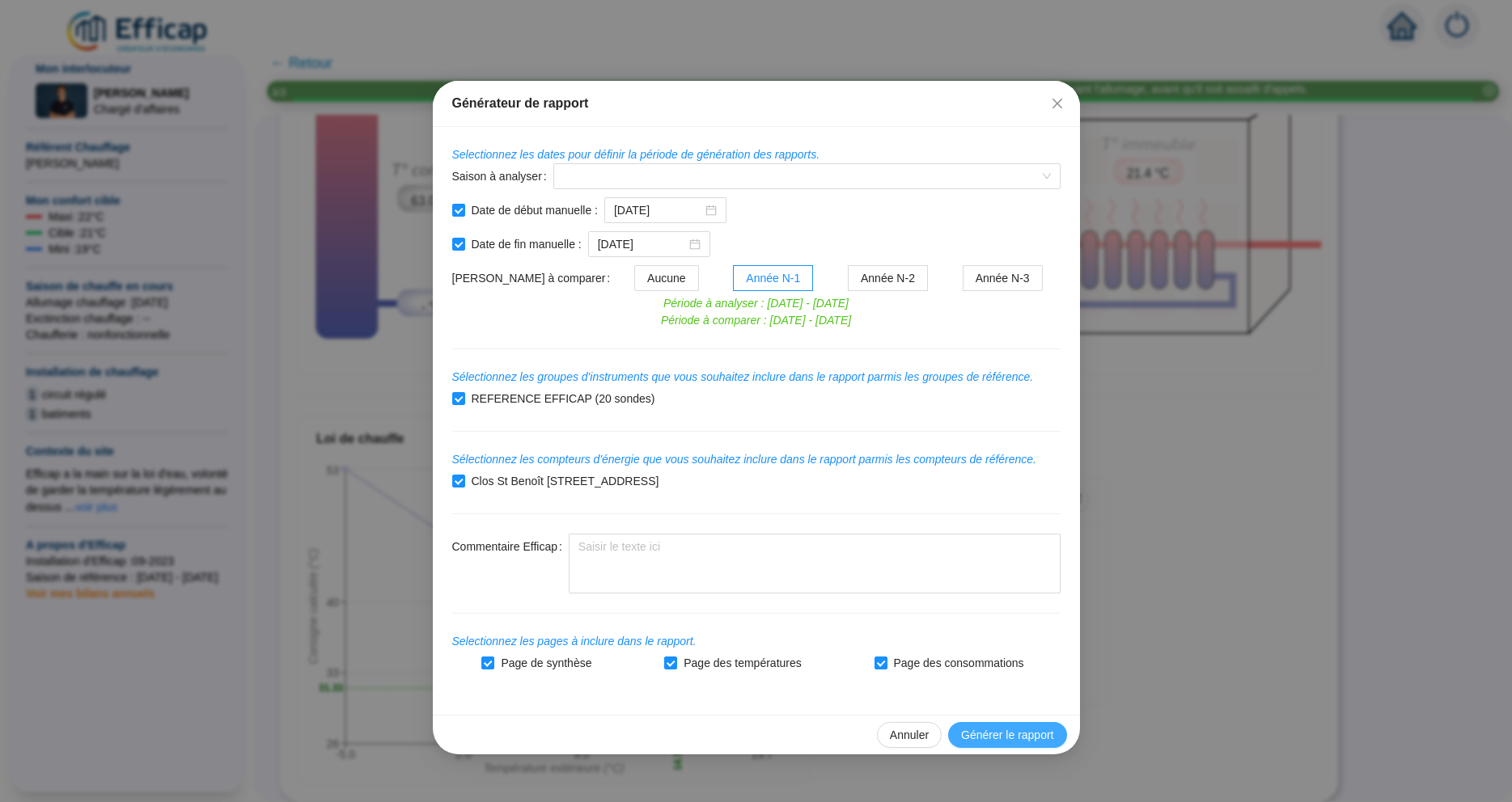
click at [995, 728] on span "Générer le rapport" at bounding box center [1007, 735] width 93 height 17
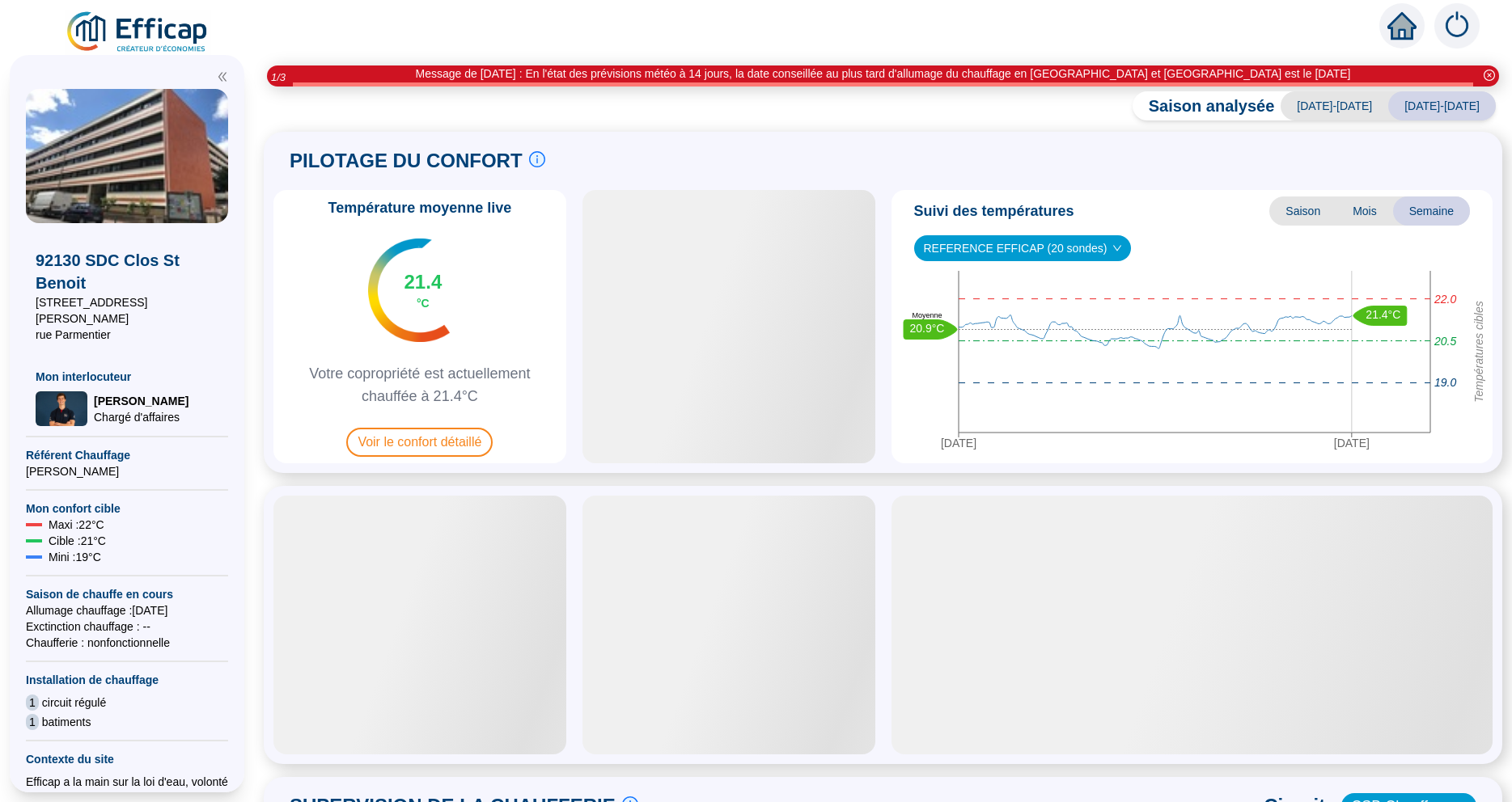
click at [425, 435] on span "Voir le confort détaillé" at bounding box center [419, 443] width 147 height 29
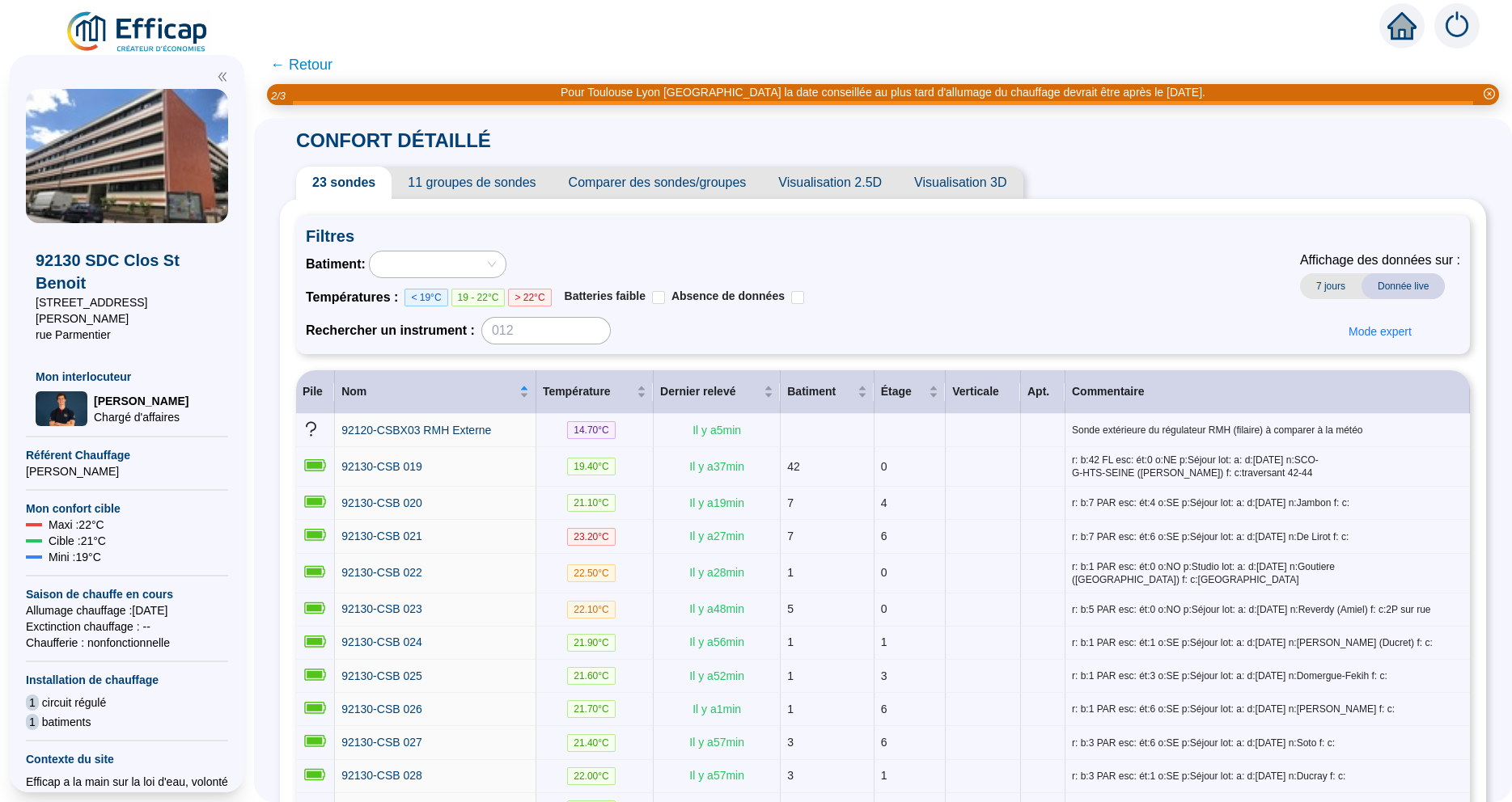
click at [941, 181] on span "Visualisation 3D" at bounding box center [960, 183] width 124 height 33
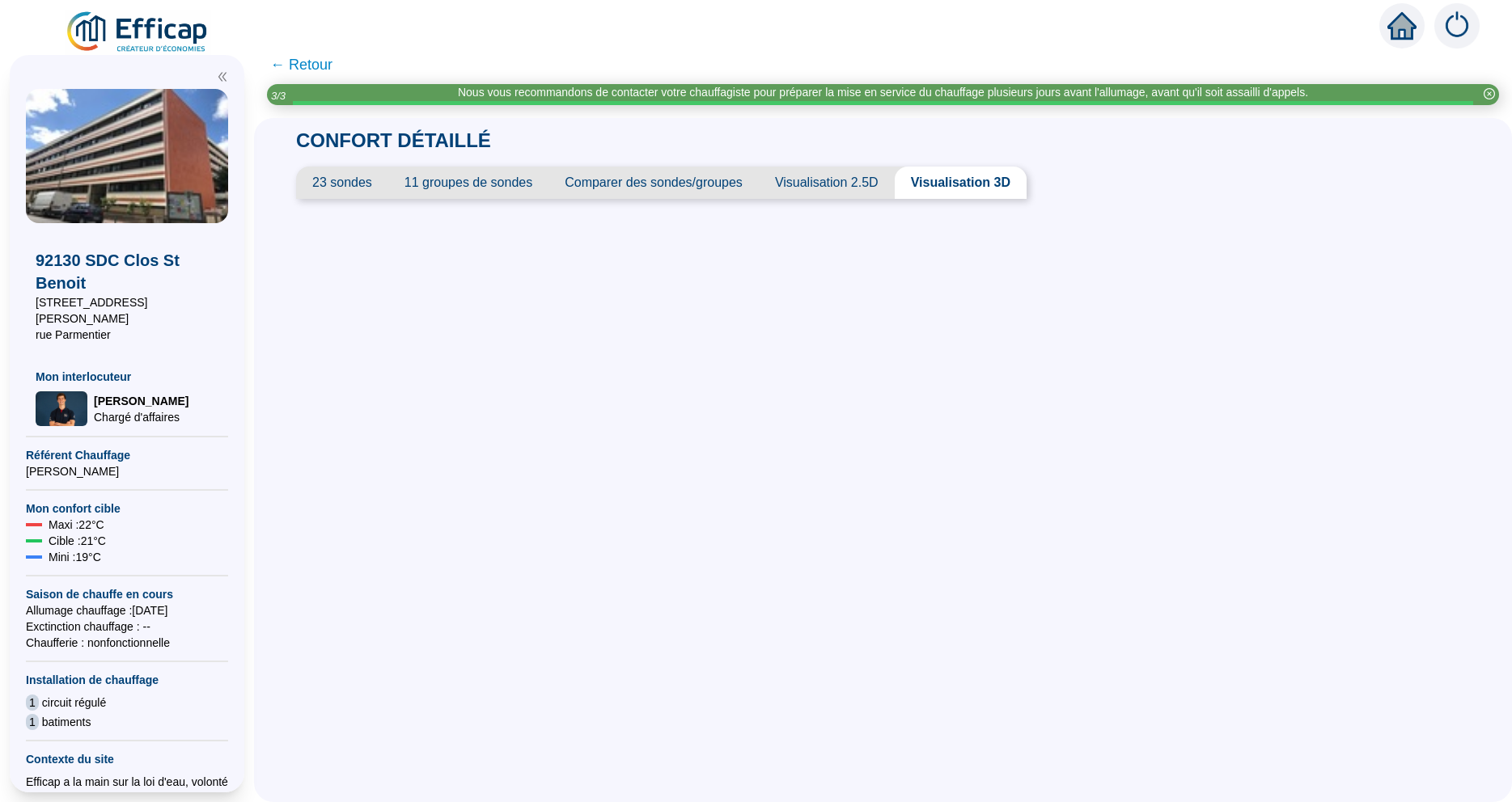
click at [820, 184] on span "Visualisation 2.5D" at bounding box center [827, 183] width 136 height 33
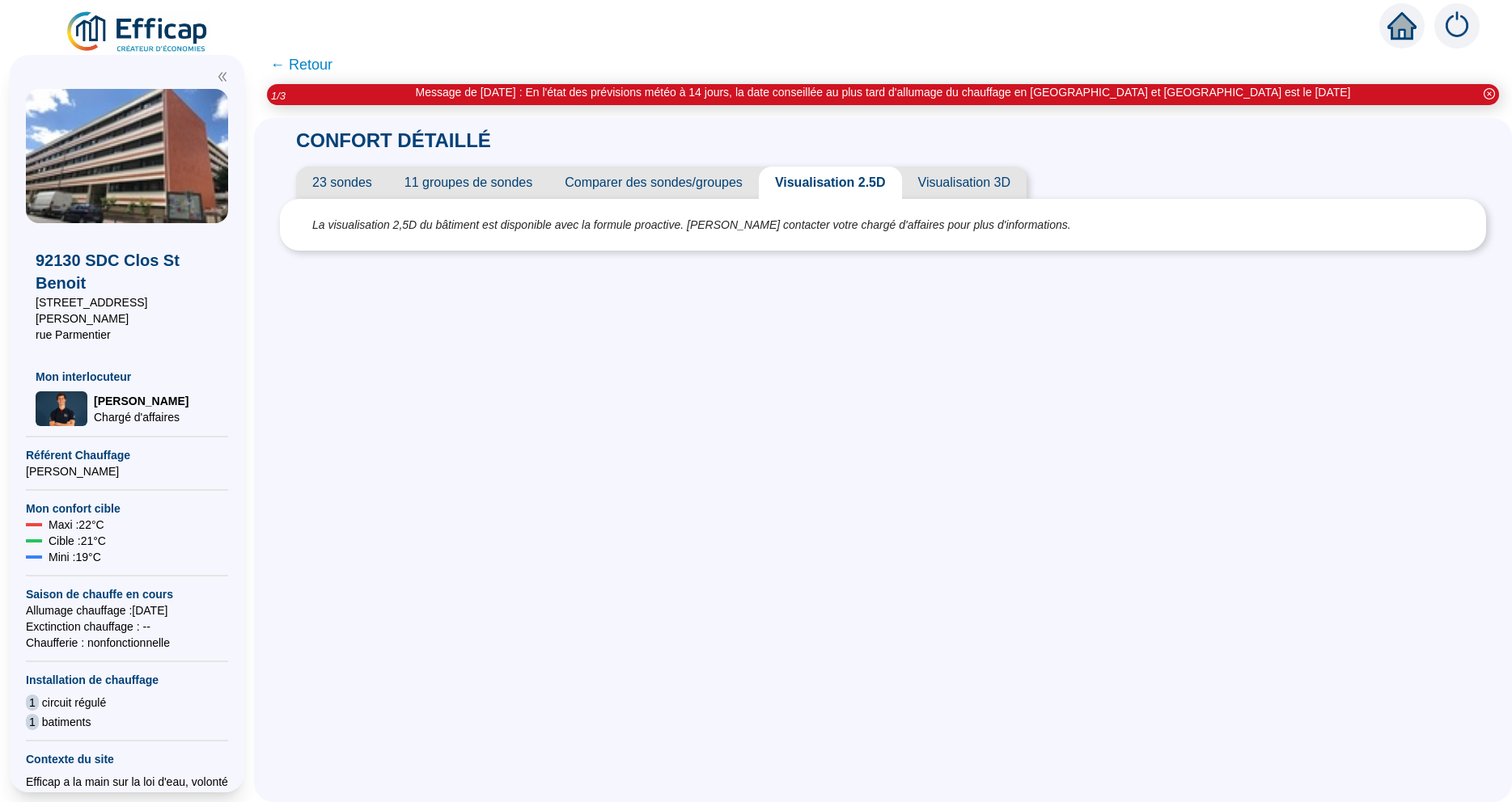
click at [617, 507] on div "CONFORT DÉTAILLÉ 23 sondes 11 groupes de sondes Comparer des sondes/groupes Vis…" at bounding box center [882, 460] width 1257 height 684
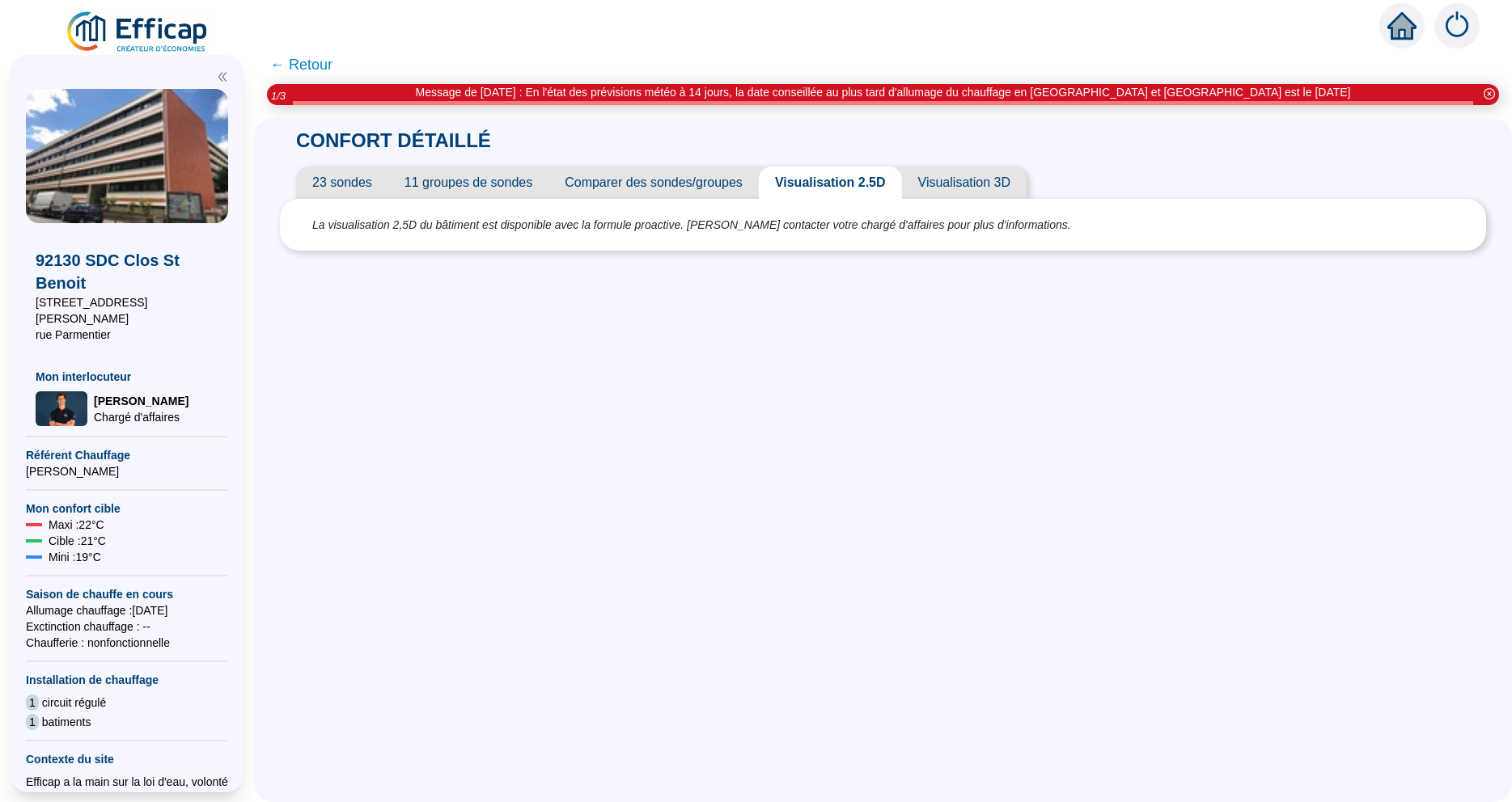
click at [285, 62] on span "← Retour" at bounding box center [301, 65] width 62 height 23
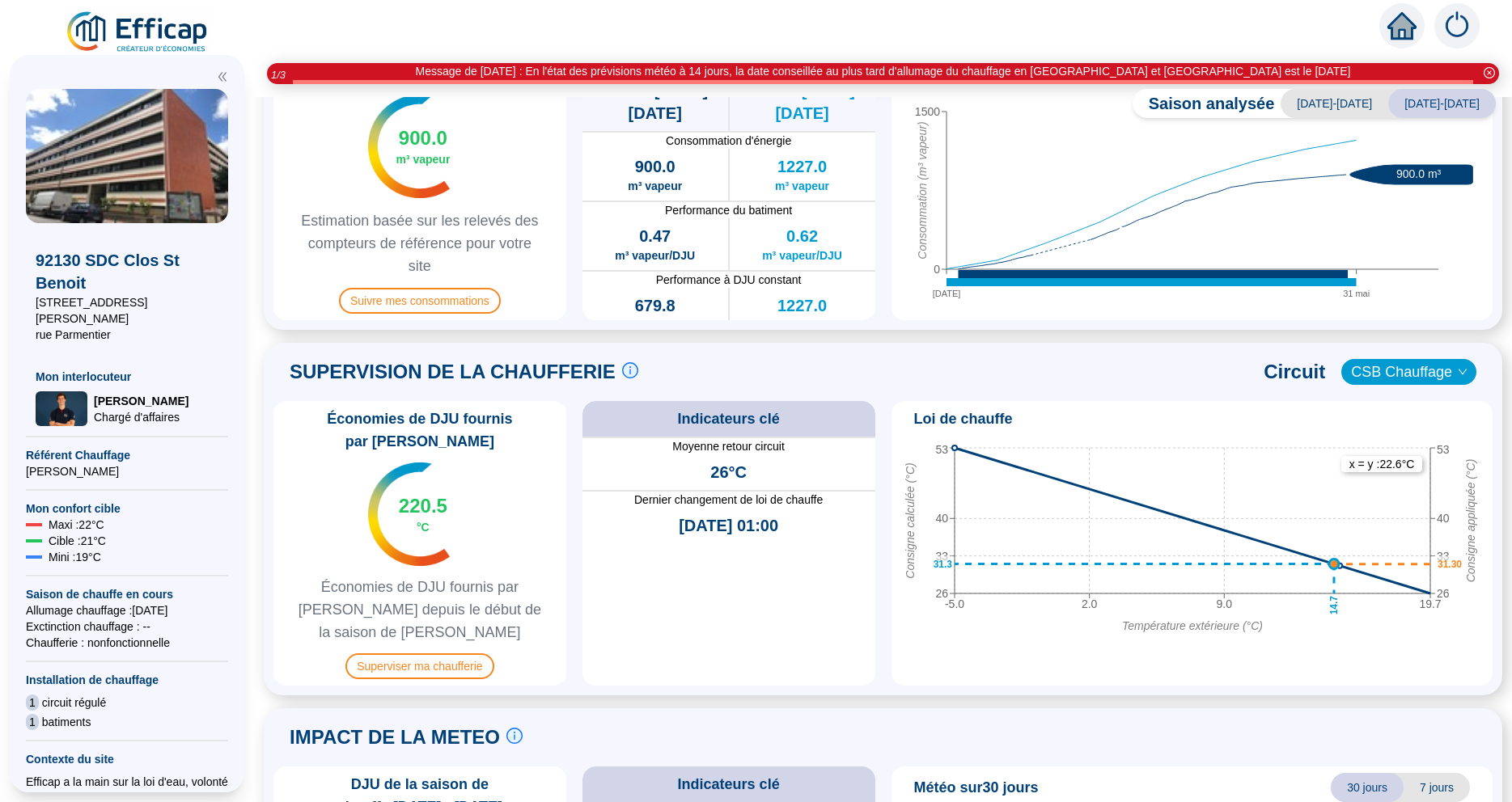
scroll to position [755, 0]
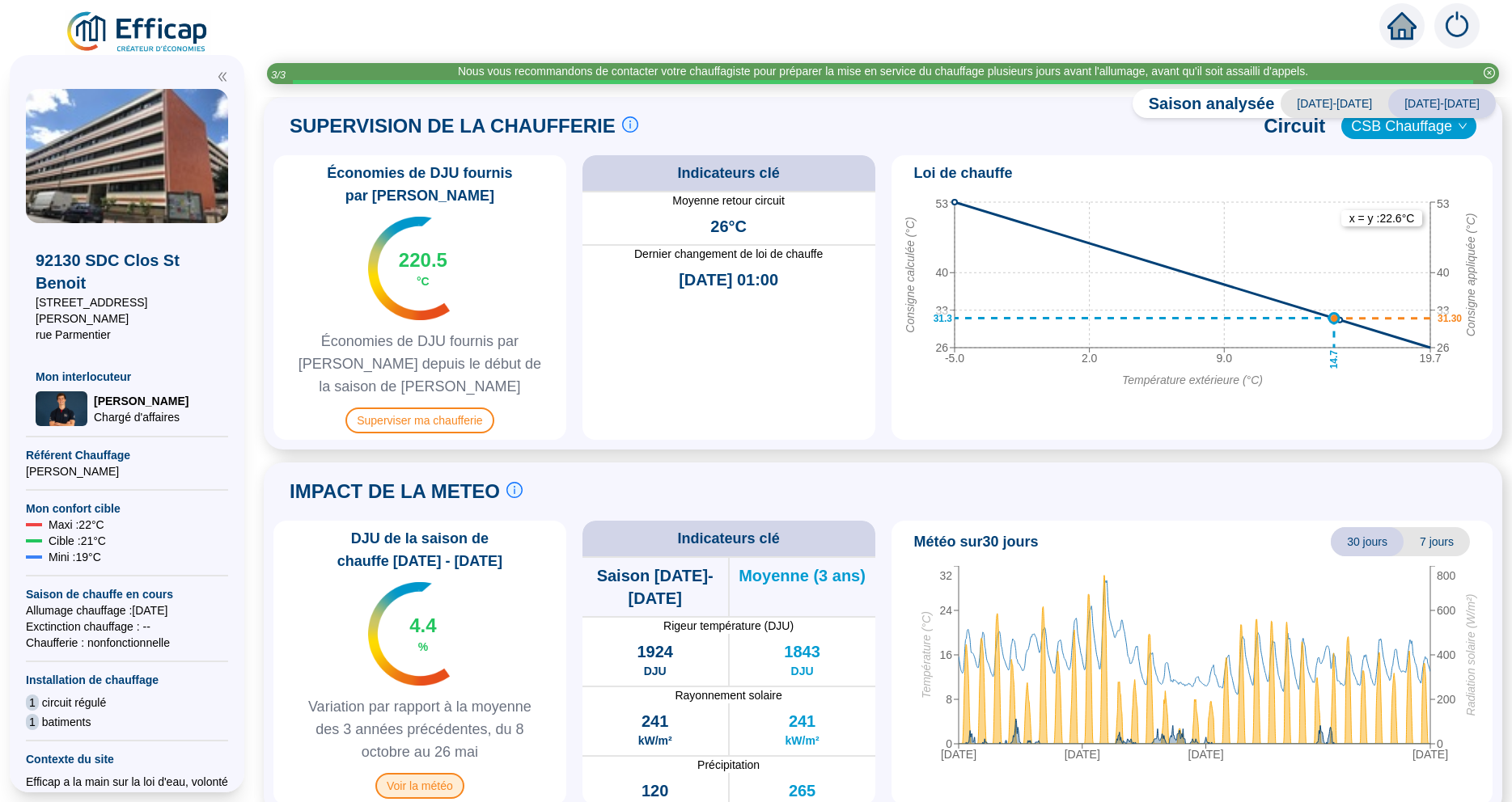
click at [399, 773] on span "Voir la météo" at bounding box center [419, 786] width 89 height 26
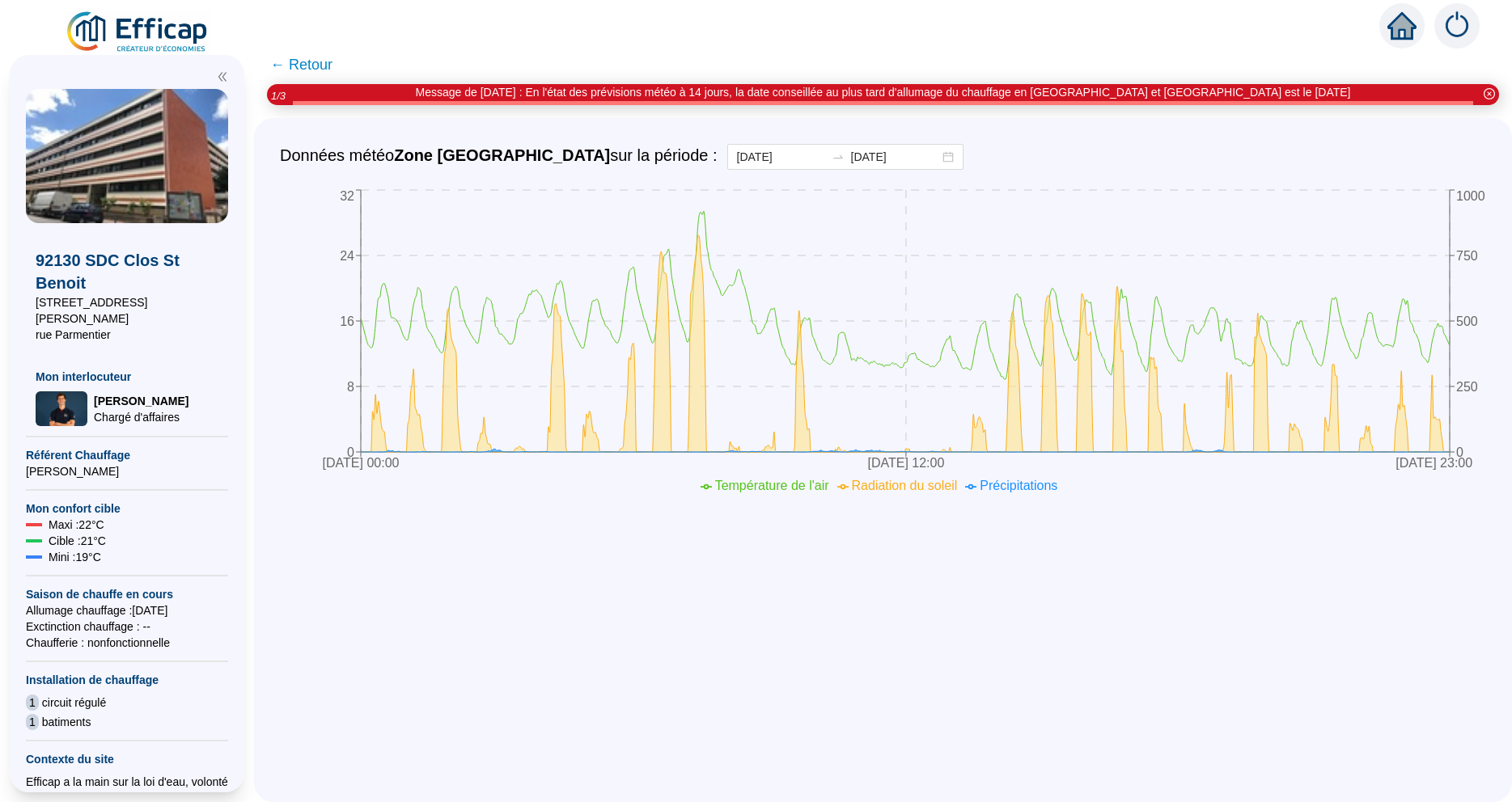
click at [278, 61] on span "← Retour" at bounding box center [301, 65] width 62 height 23
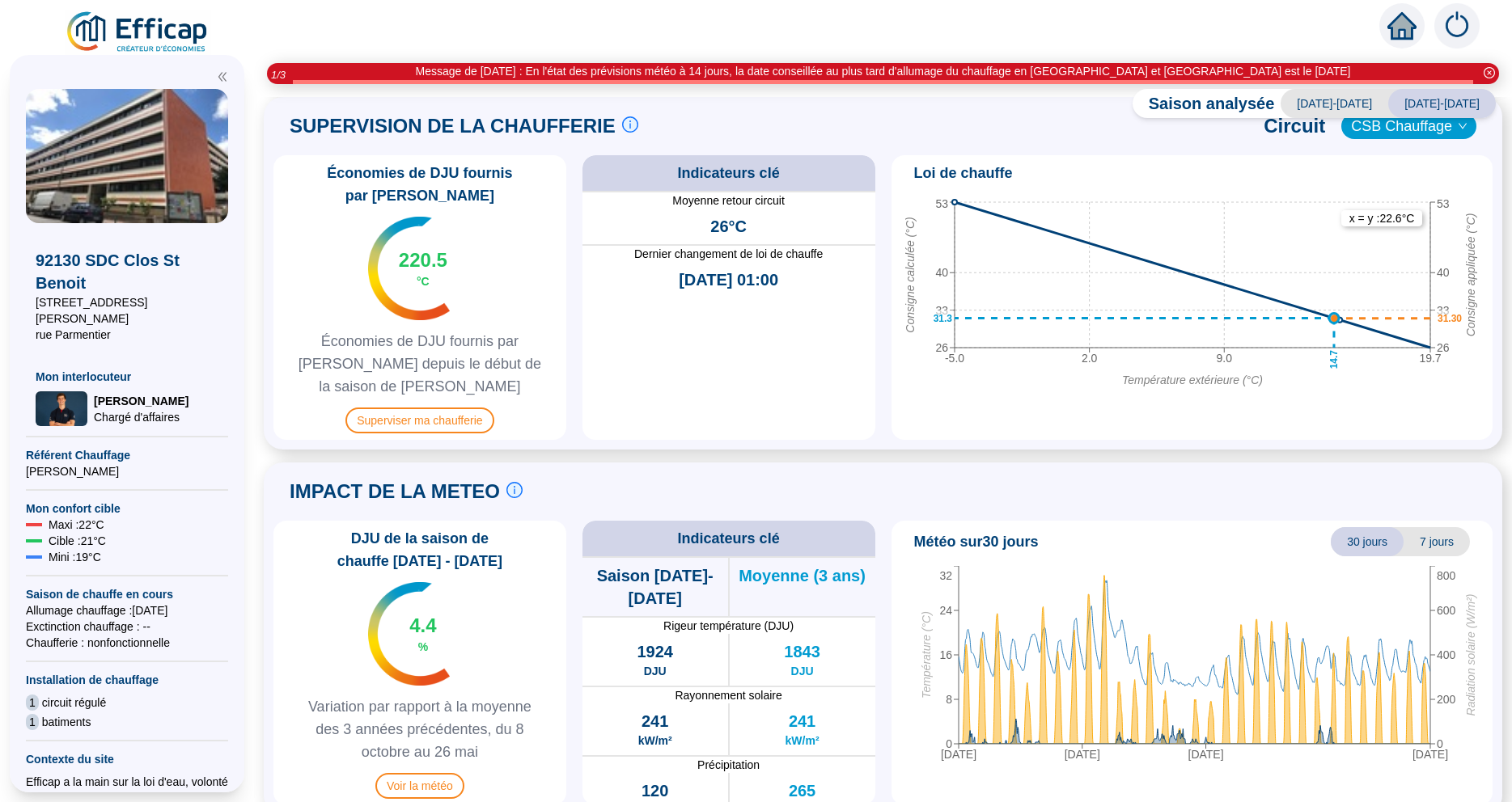
scroll to position [308, 0]
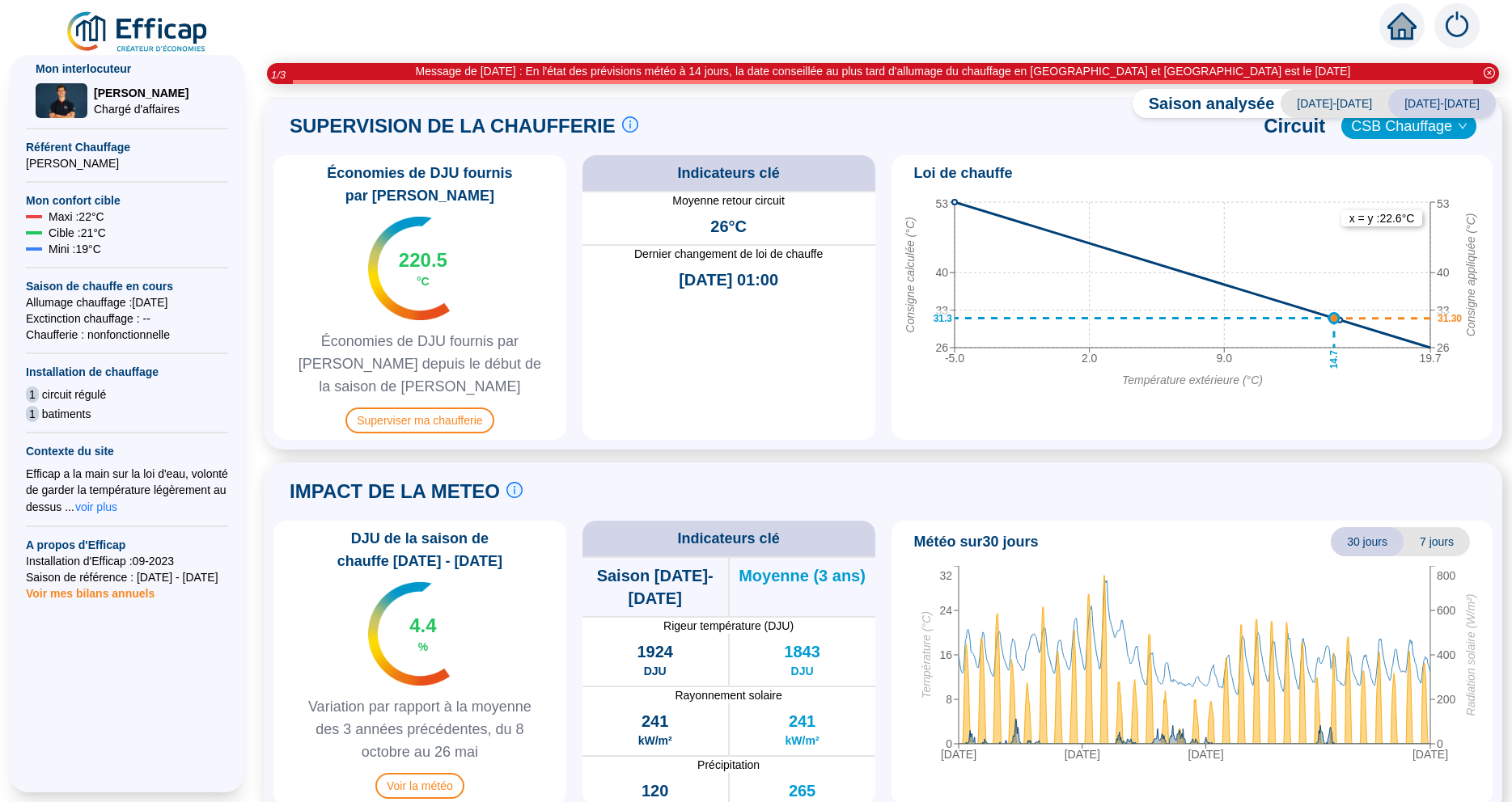
click at [83, 577] on span "Voir mes bilans annuels" at bounding box center [90, 588] width 129 height 23
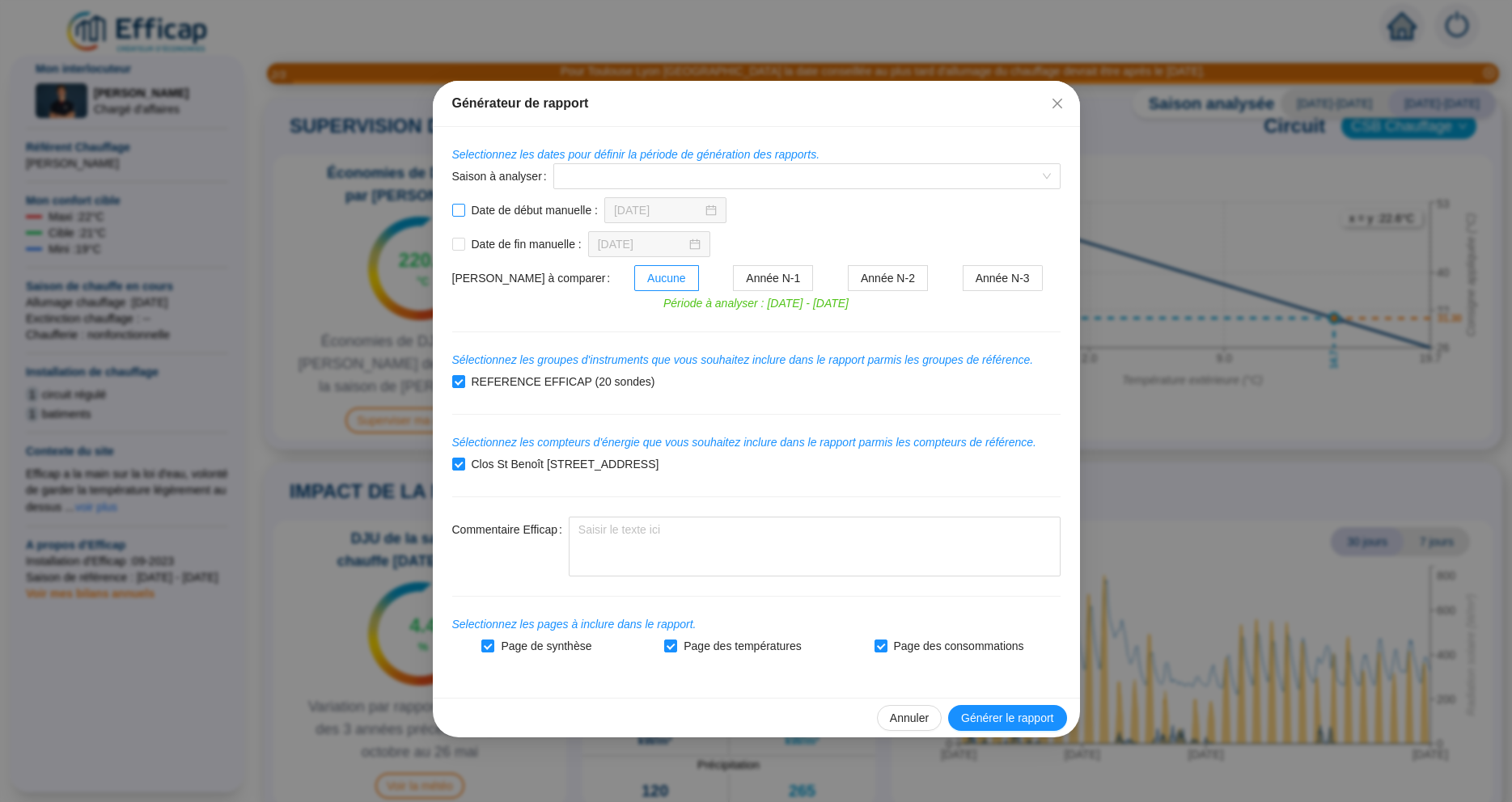
click at [463, 213] on input "Date de début manuelle :" at bounding box center [458, 210] width 13 height 13
checkbox input "true"
click at [624, 210] on input "[DATE]" at bounding box center [658, 210] width 88 height 17
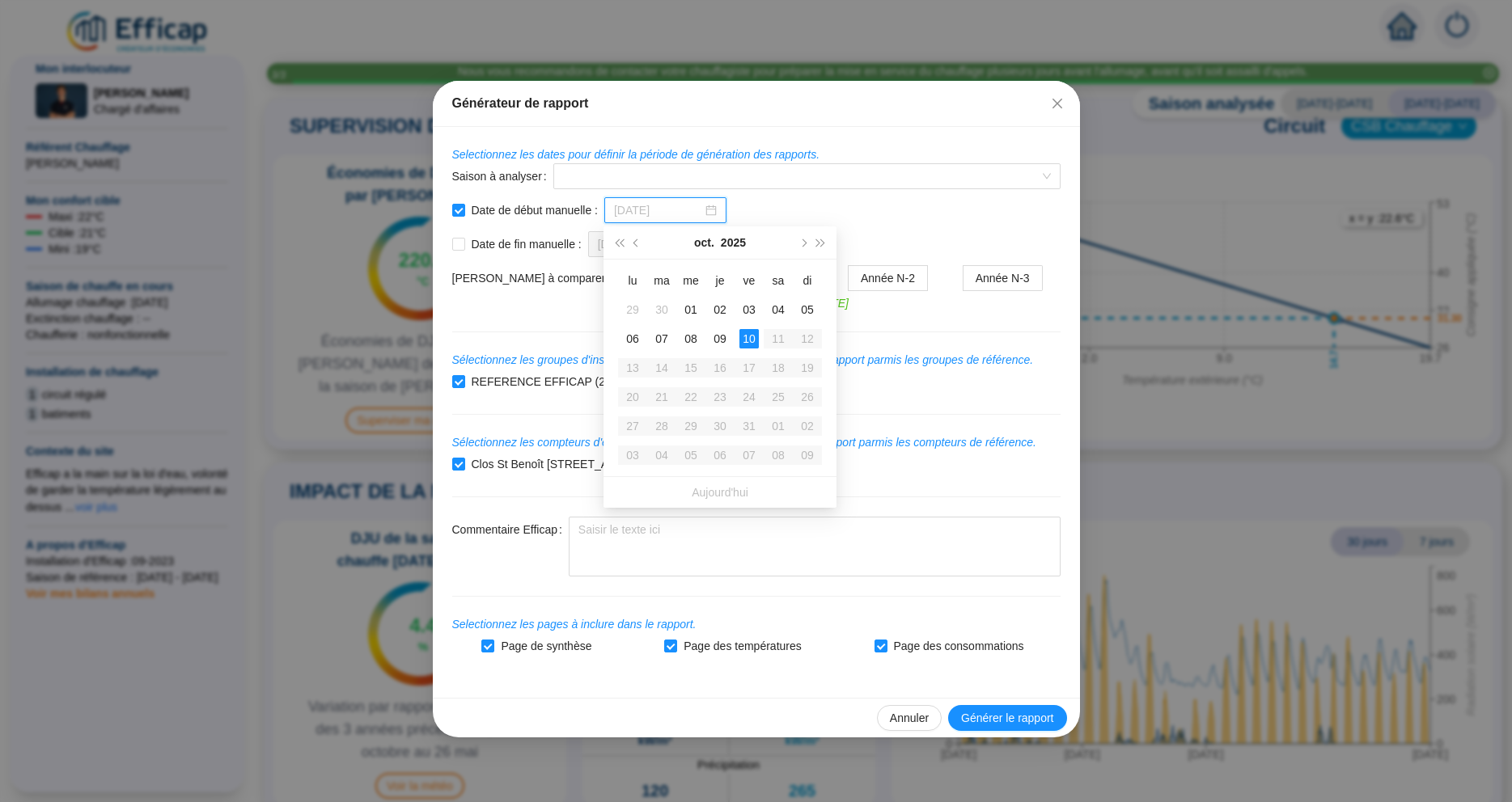
type input "[DATE]"
click at [706, 213] on icon "close-circle" at bounding box center [711, 210] width 11 height 11
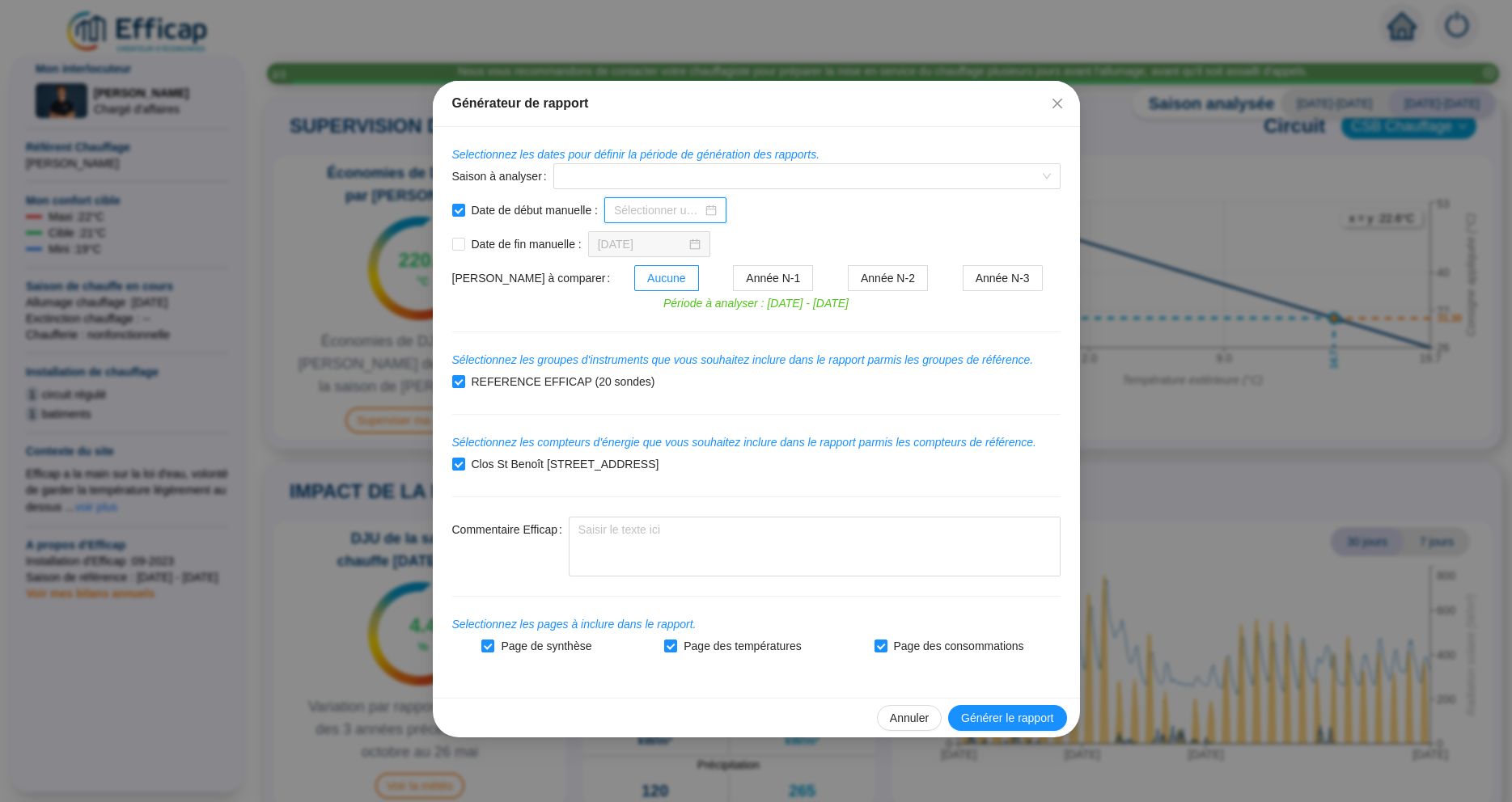
click at [660, 210] on input at bounding box center [658, 210] width 88 height 17
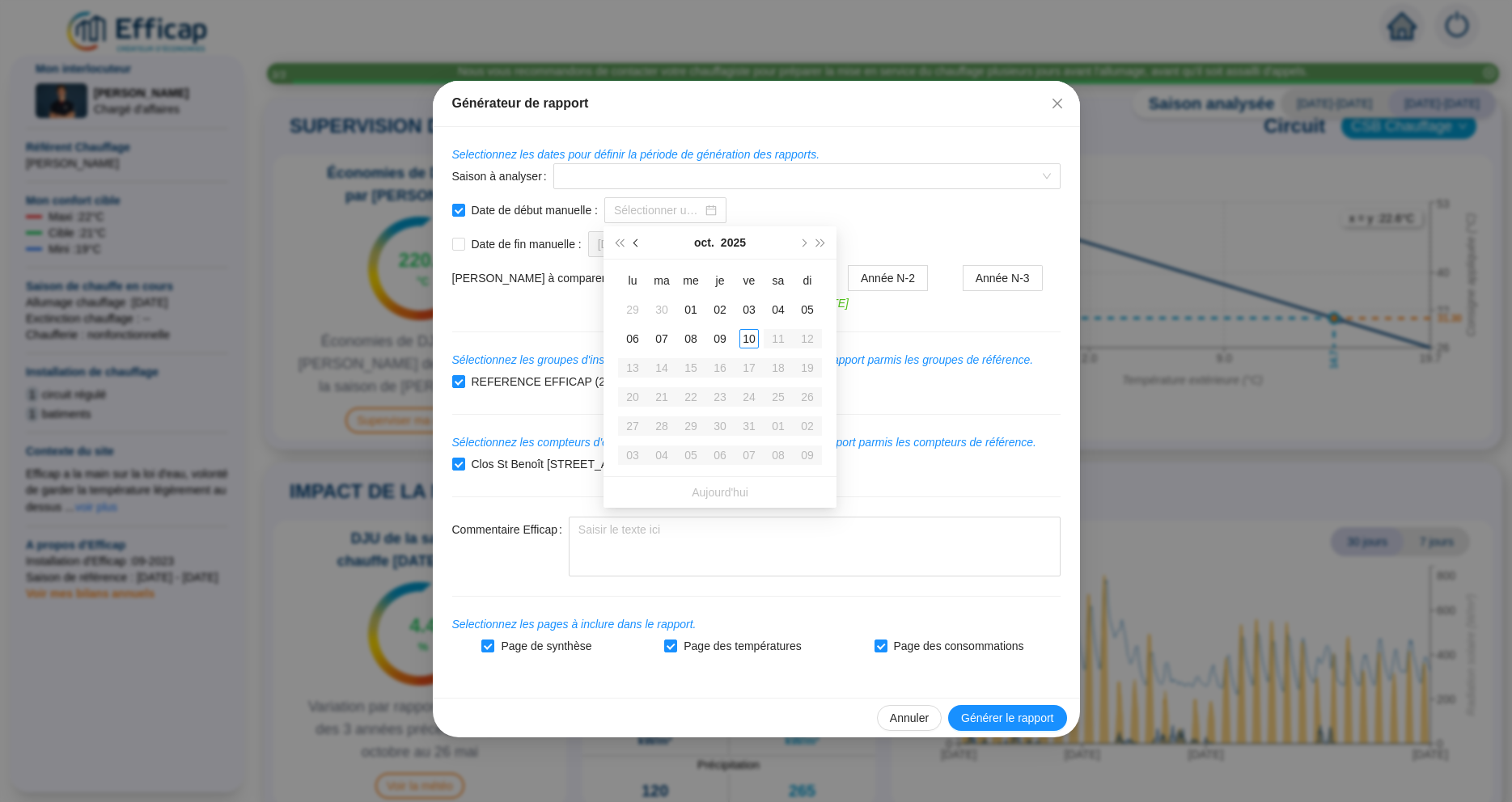
click at [637, 244] on span "Mois précédent (PageUp)" at bounding box center [638, 242] width 8 height 8
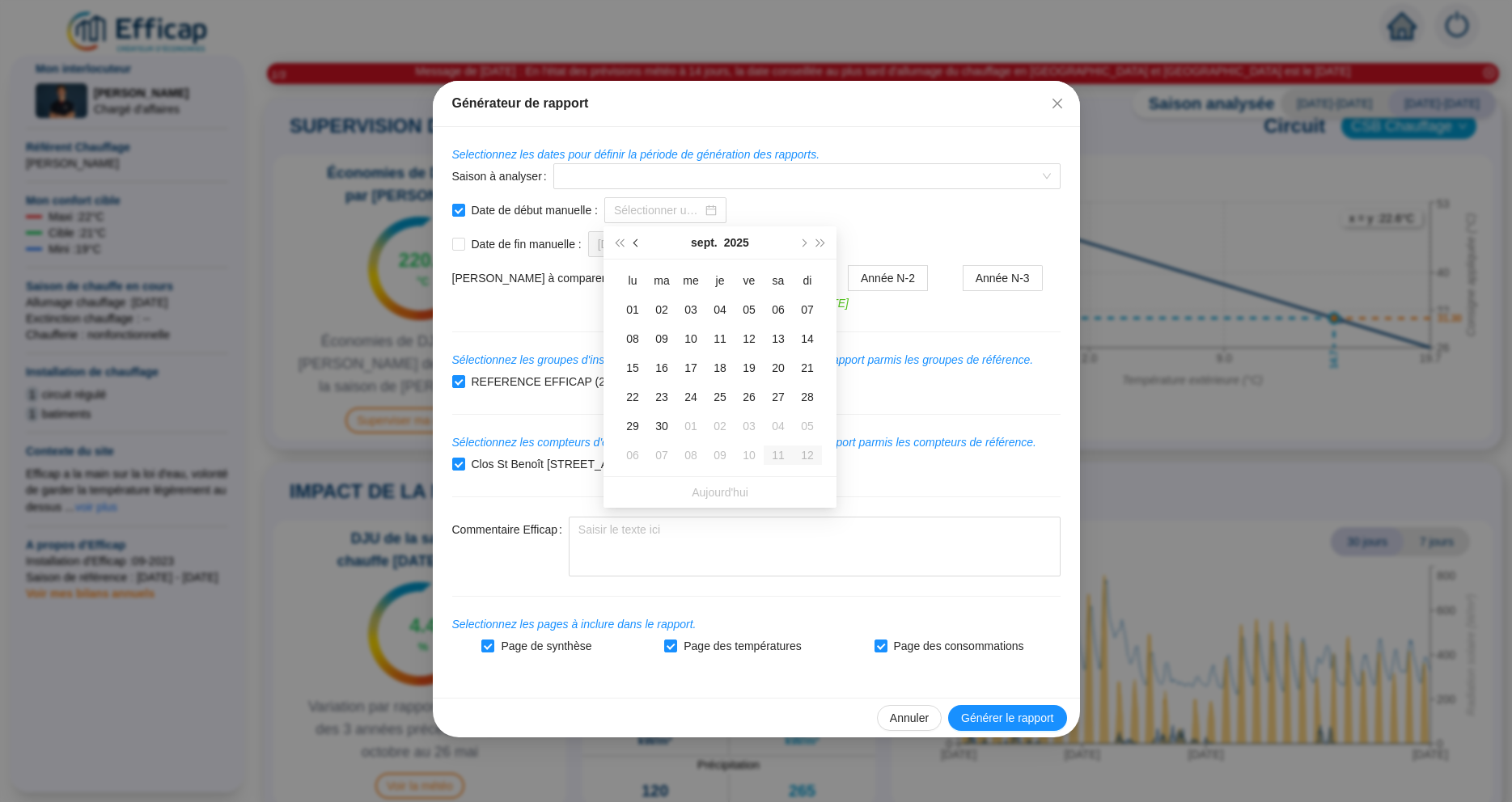
click at [637, 244] on span "Mois précédent (PageUp)" at bounding box center [638, 242] width 8 height 8
type input "15/06/2025"
click at [804, 367] on div "15" at bounding box center [807, 368] width 20 height 20
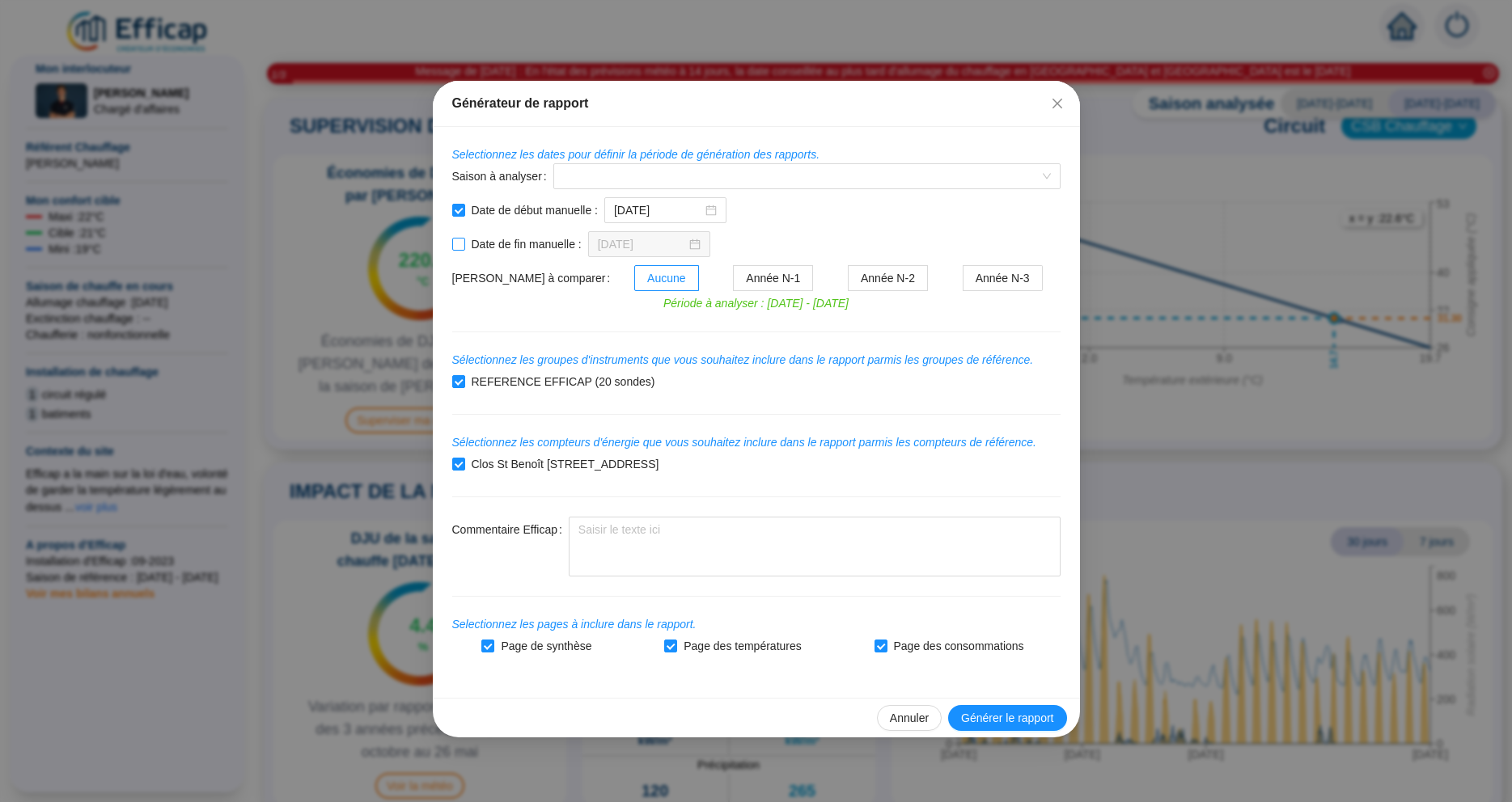
click at [461, 243] on input "Date de fin manuelle :" at bounding box center [458, 244] width 13 height 13
checkbox input "true"
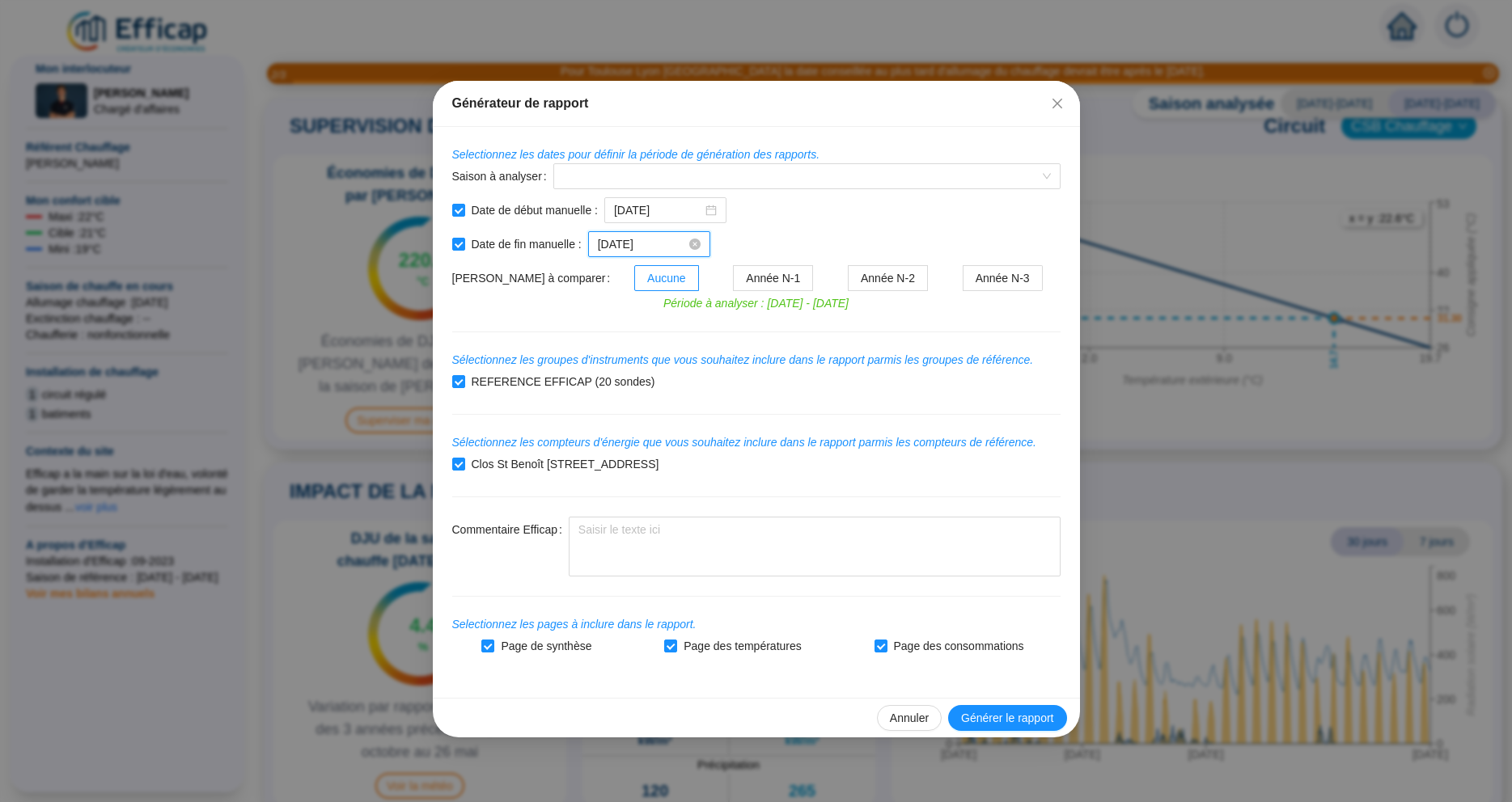
click at [603, 246] on input "[DATE]" at bounding box center [642, 244] width 88 height 17
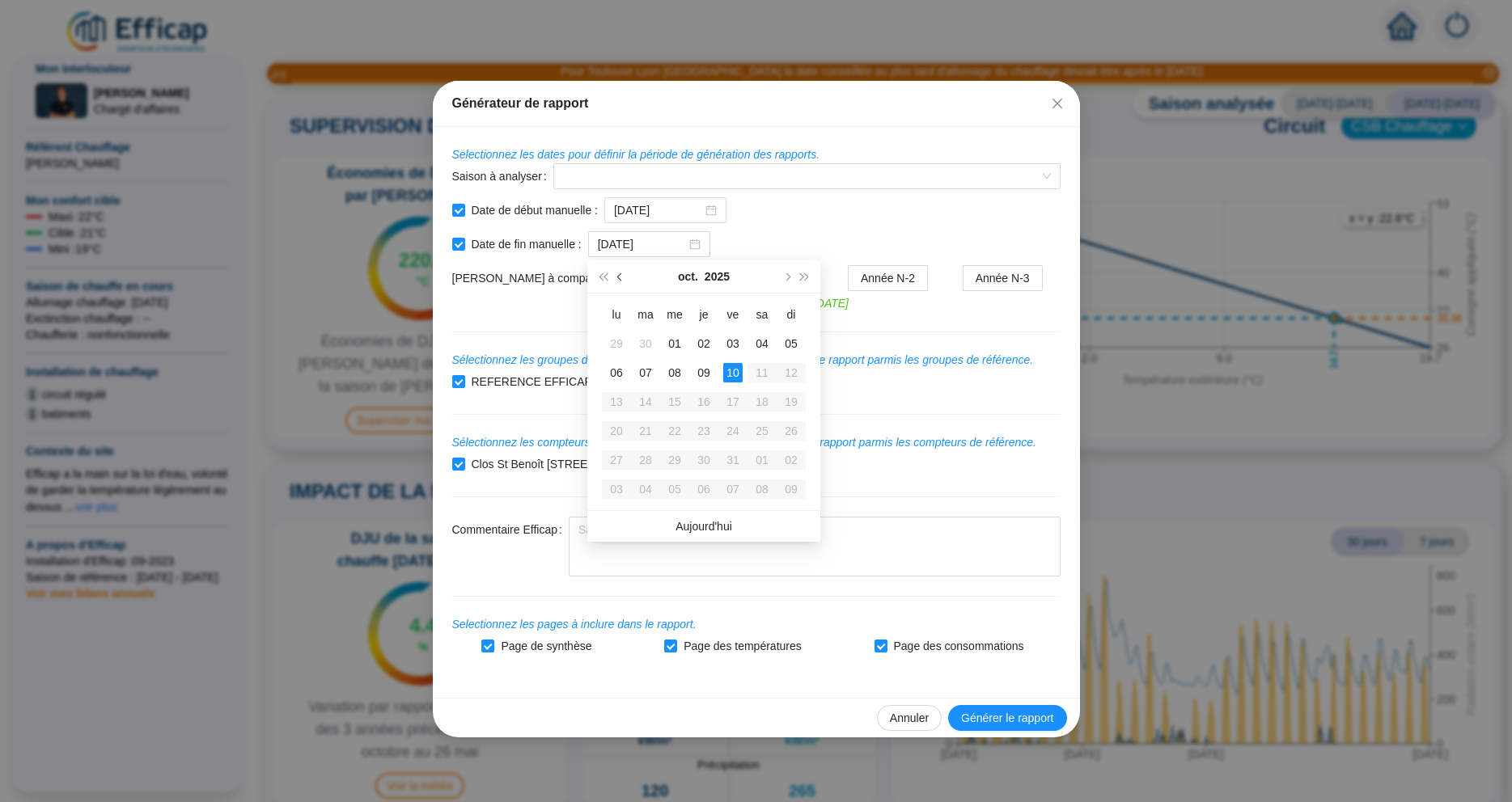
click at [617, 273] on button "Mois précédent (PageUp)" at bounding box center [621, 277] width 18 height 33
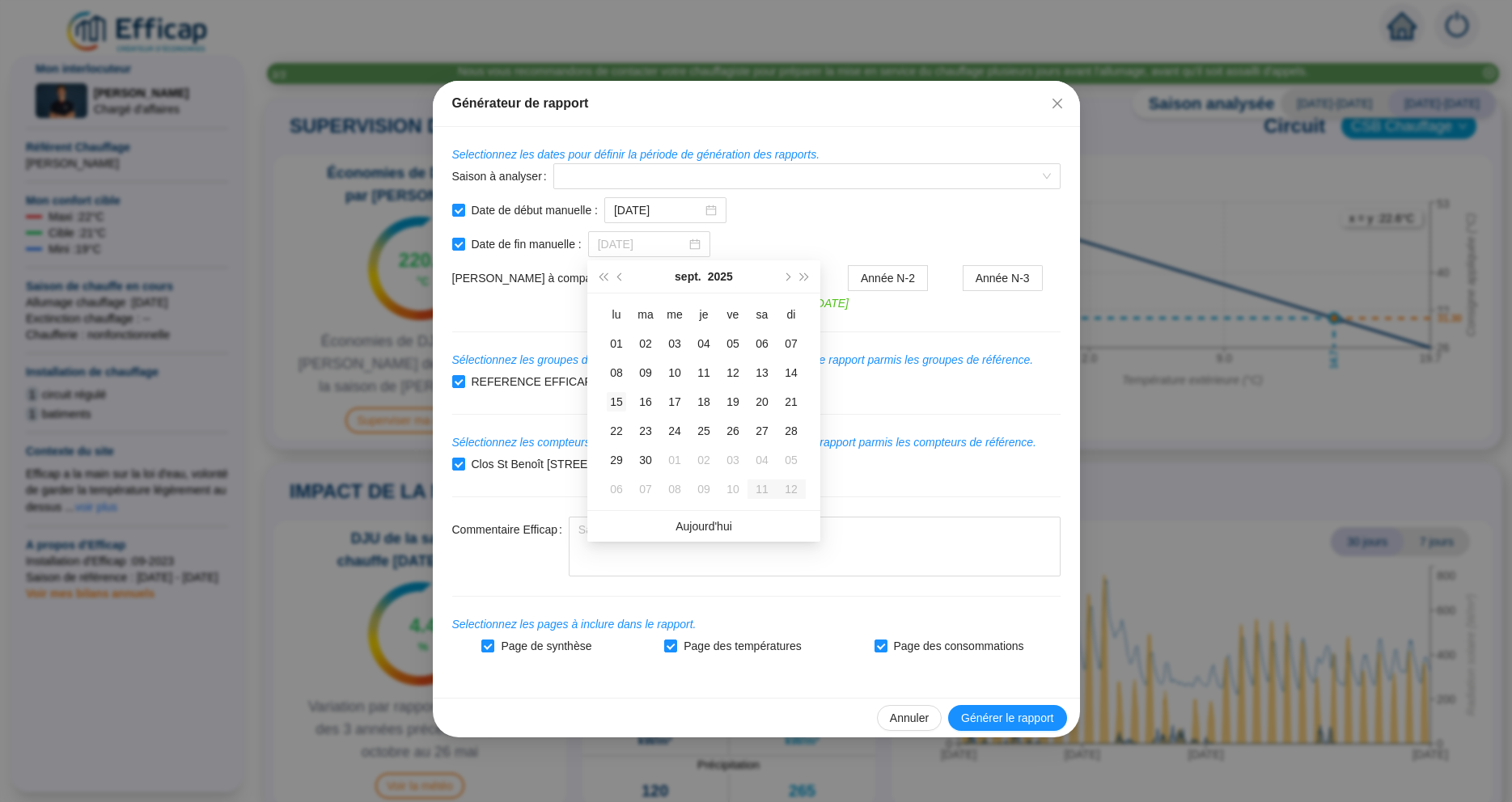
type input "15/09/2025"
click at [616, 399] on div "15" at bounding box center [616, 402] width 20 height 20
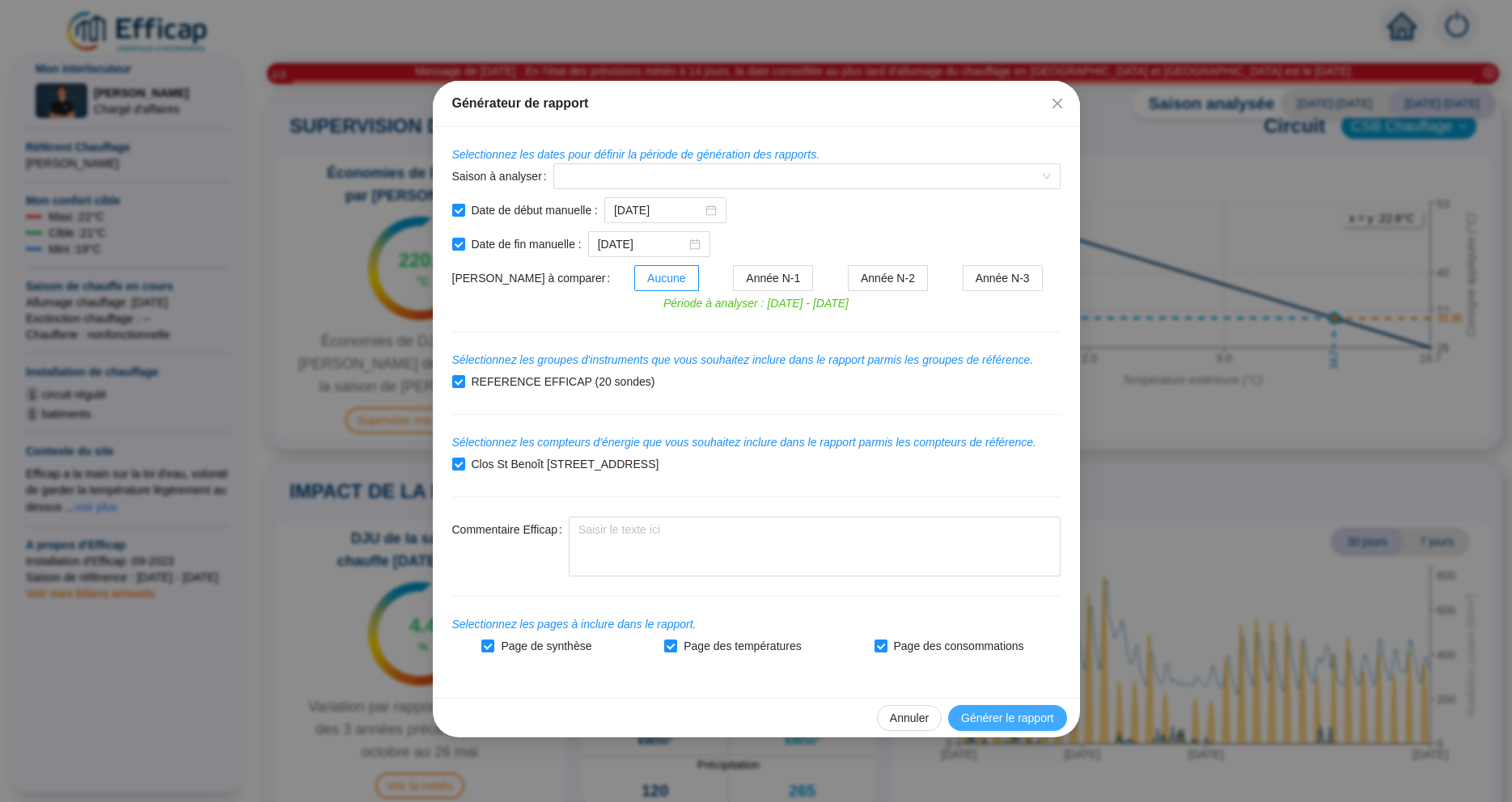
click at [1014, 717] on span "Générer le rapport" at bounding box center [1007, 718] width 93 height 17
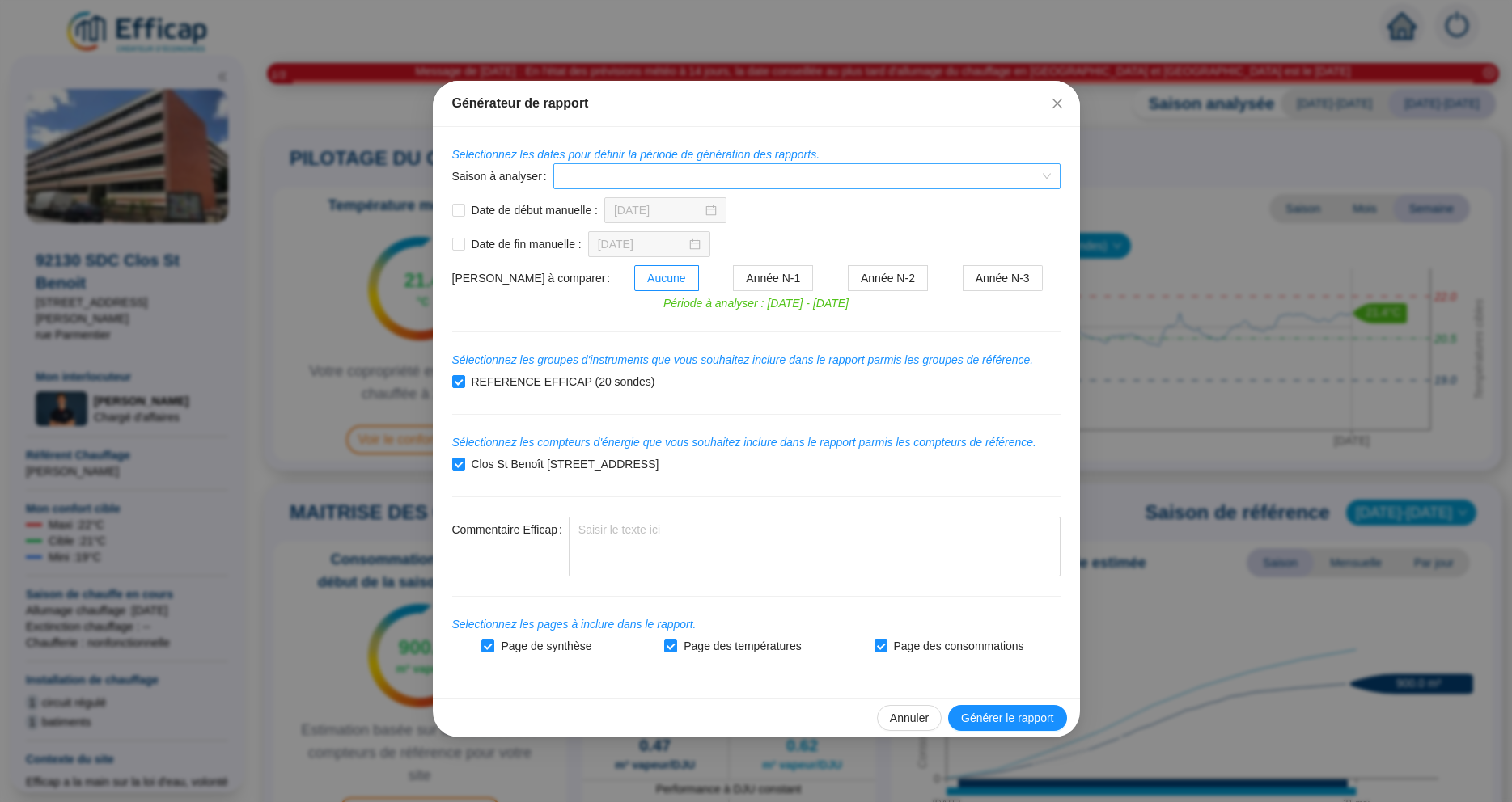
scroll to position [308, 0]
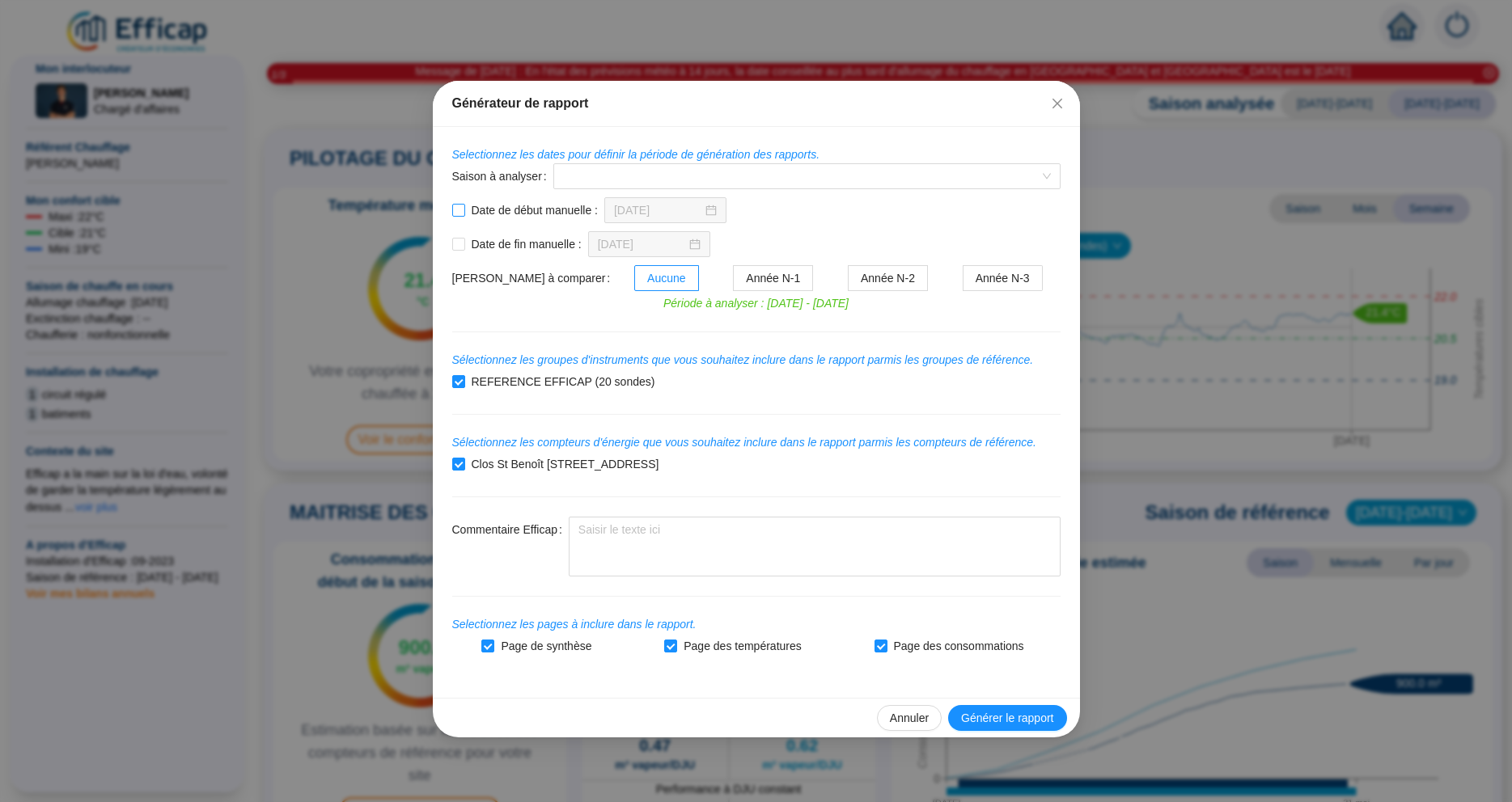
click at [461, 213] on input "Date de début manuelle :" at bounding box center [458, 210] width 13 height 13
checkbox input "true"
click at [622, 213] on input "[DATE]" at bounding box center [658, 210] width 88 height 17
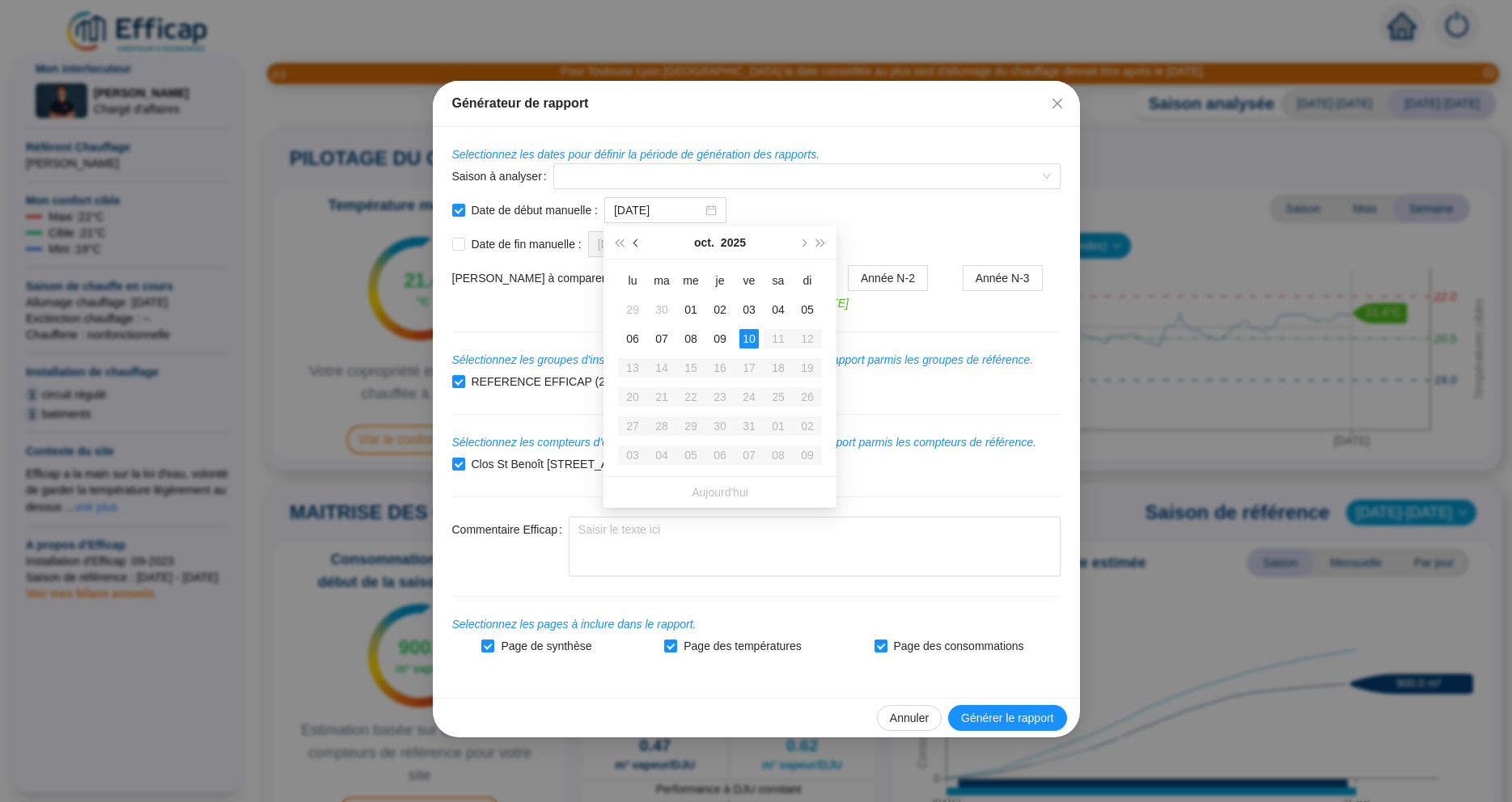
click at [637, 243] on span "Mois précédent (PageUp)" at bounding box center [638, 242] width 8 height 8
type input "15/06/2025"
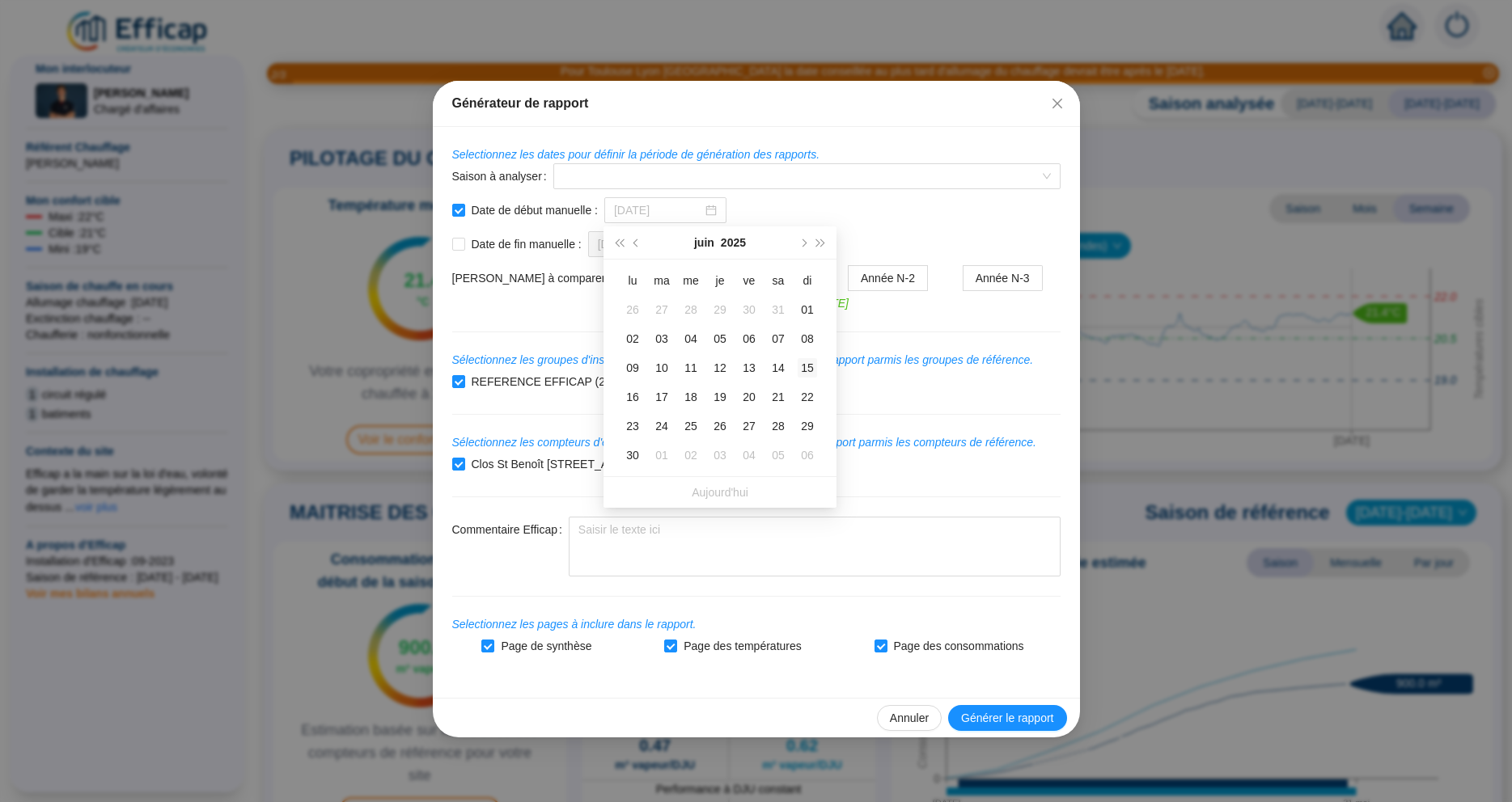
click at [808, 363] on div "15" at bounding box center [807, 368] width 20 height 20
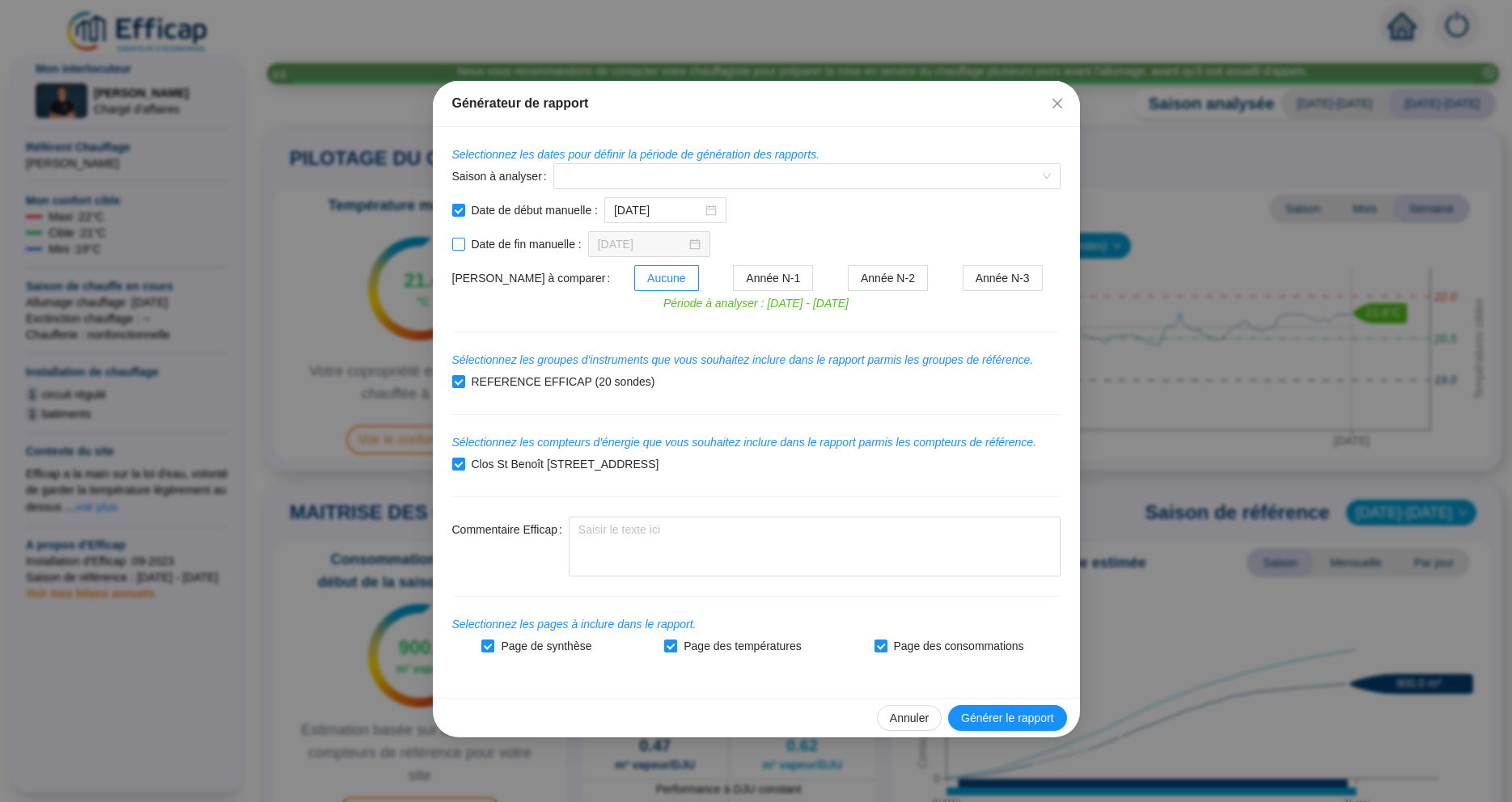
click at [463, 244] on input "Date de fin manuelle :" at bounding box center [458, 244] width 13 height 13
checkbox input "true"
click at [620, 245] on input "[DATE]" at bounding box center [642, 244] width 88 height 17
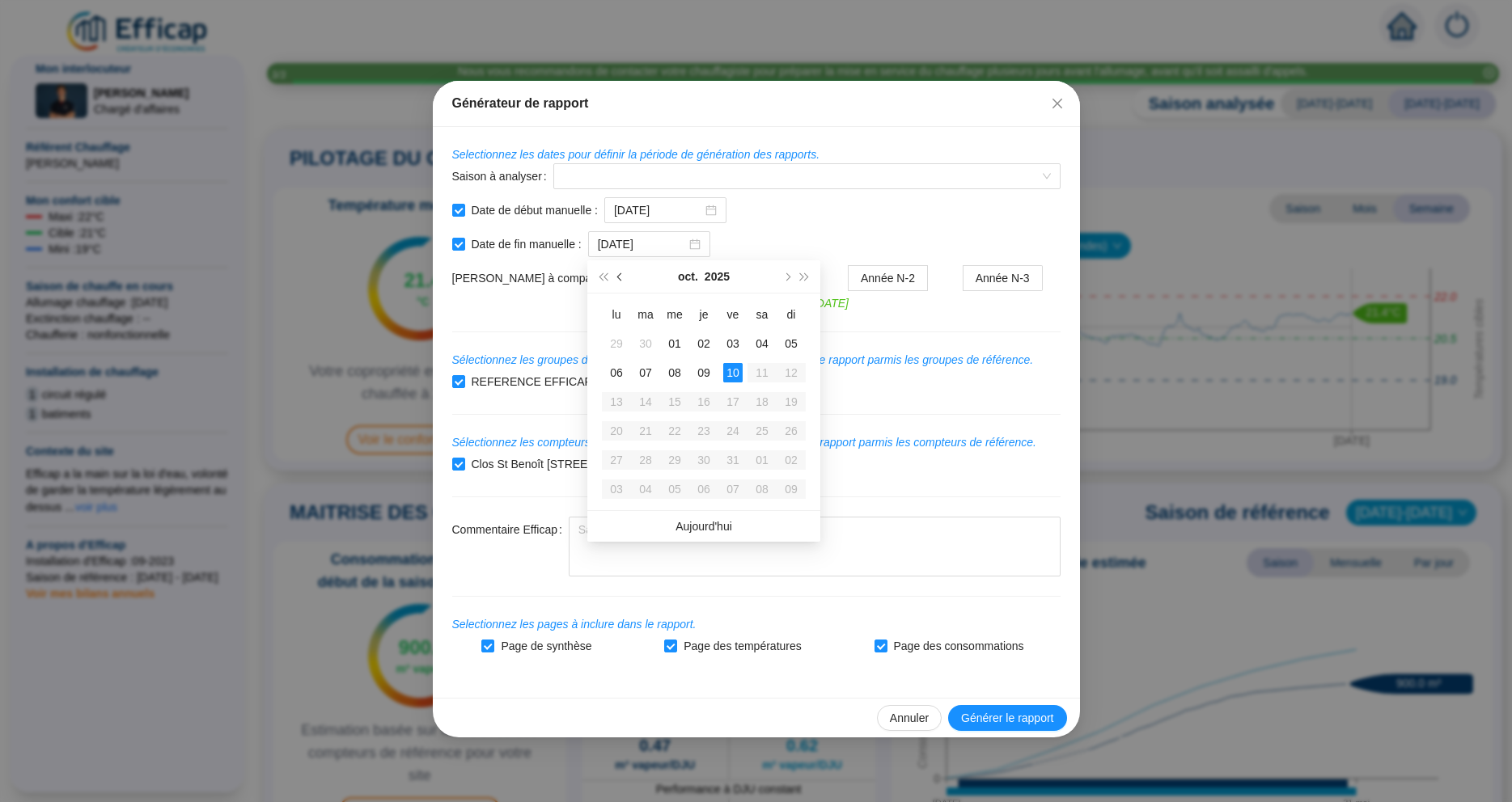
click at [621, 278] on span "Mois précédent (PageUp)" at bounding box center [621, 277] width 8 height 8
type input "15/09/2025"
click at [620, 398] on div "15" at bounding box center [616, 402] width 20 height 20
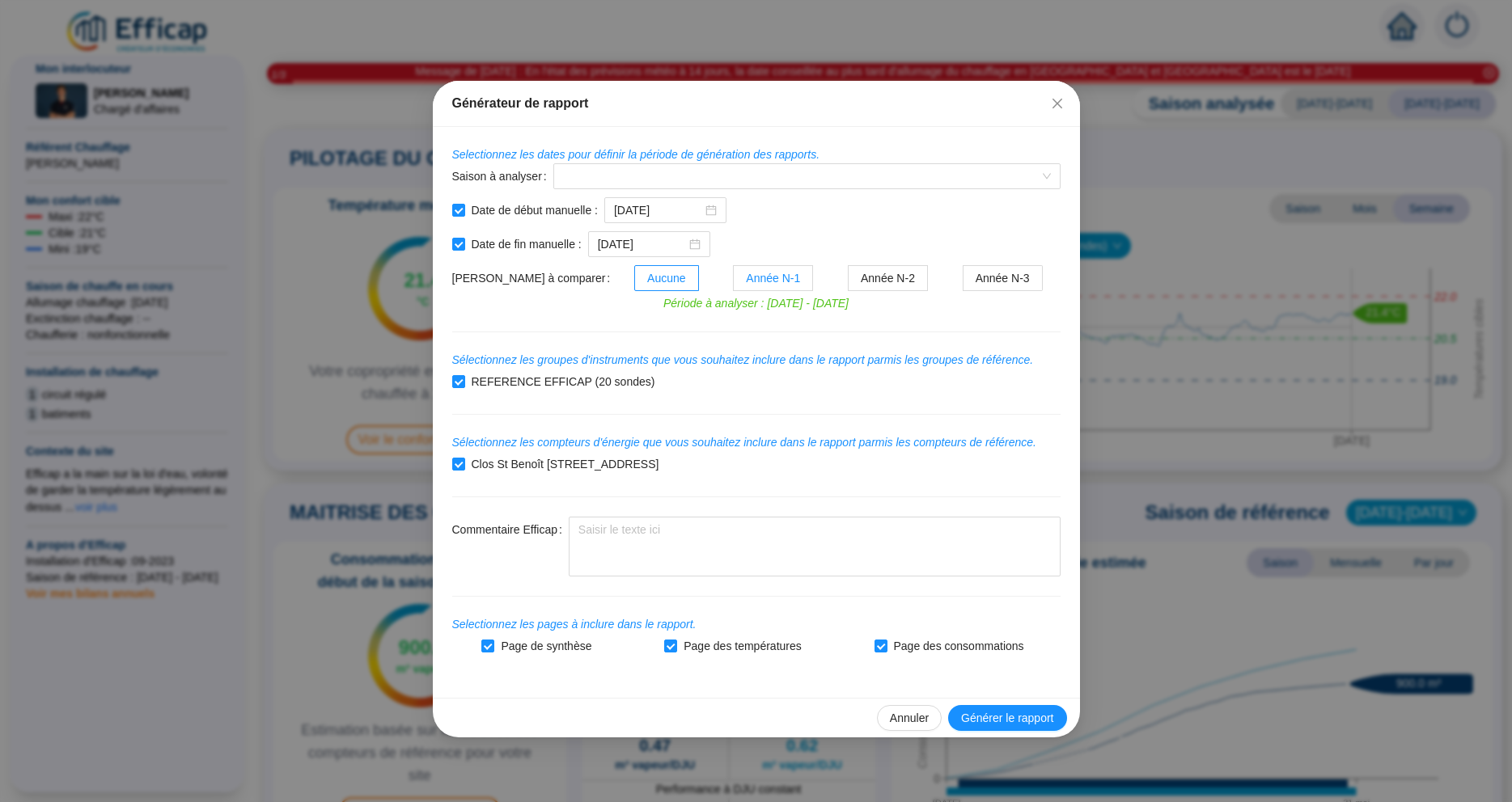
click at [750, 277] on span "Année N-1" at bounding box center [773, 278] width 54 height 13
click at [733, 282] on input "Année N-1" at bounding box center [733, 282] width 0 height 0
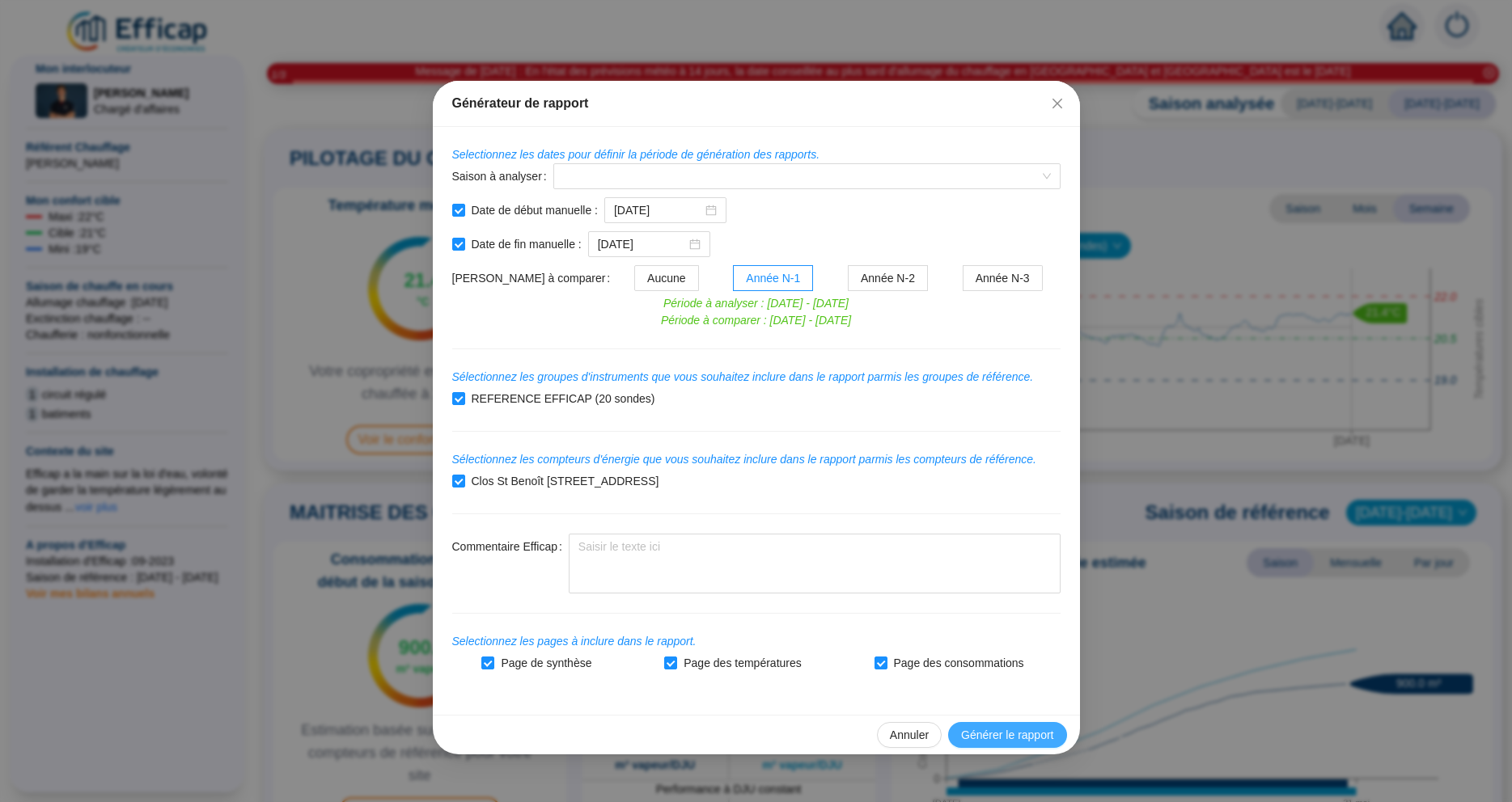
click at [1005, 737] on span "Générer le rapport" at bounding box center [1007, 735] width 93 height 17
